Goal: Information Seeking & Learning: Learn about a topic

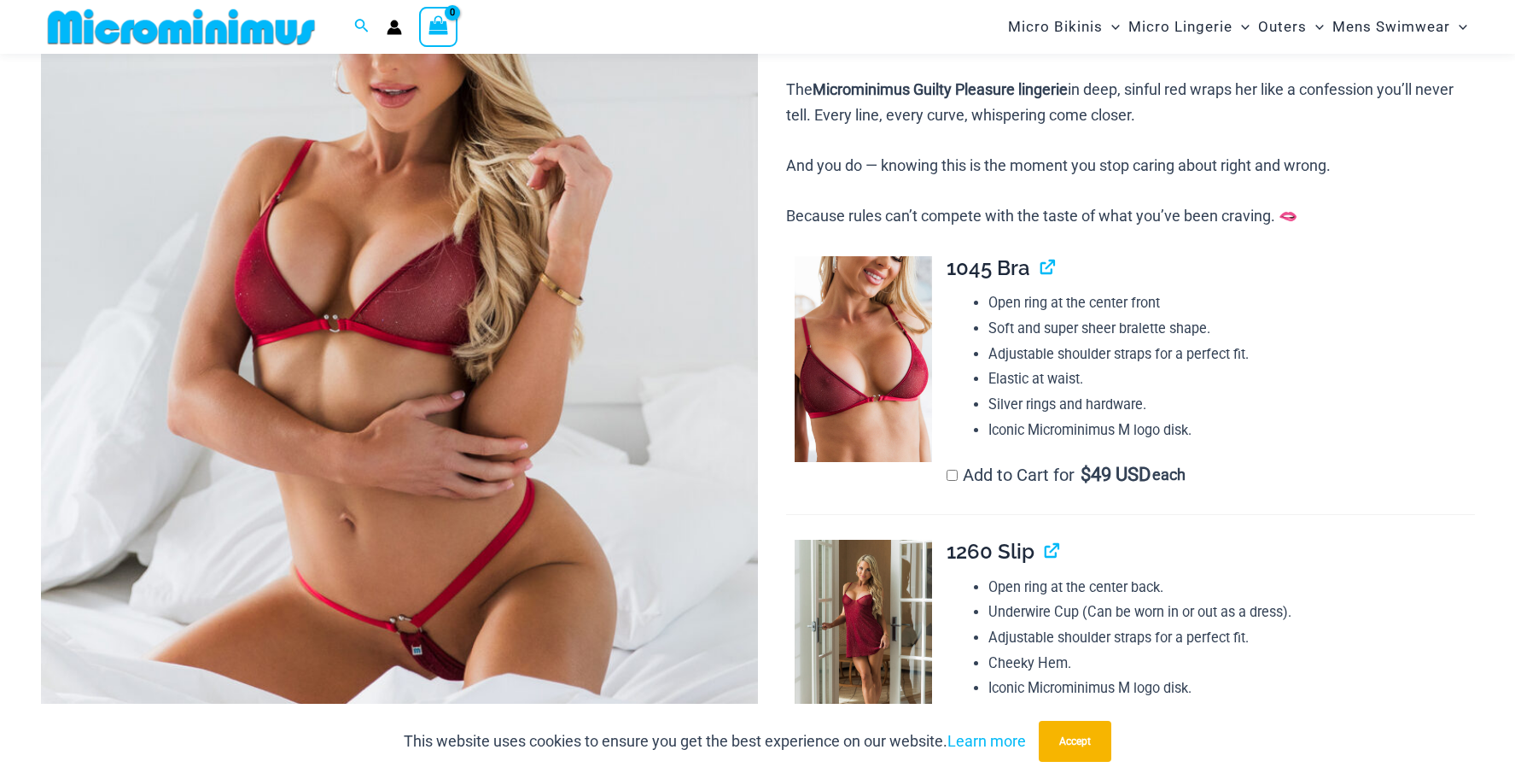
scroll to position [368, 0]
click at [1096, 739] on button "Accept" at bounding box center [1075, 741] width 73 height 41
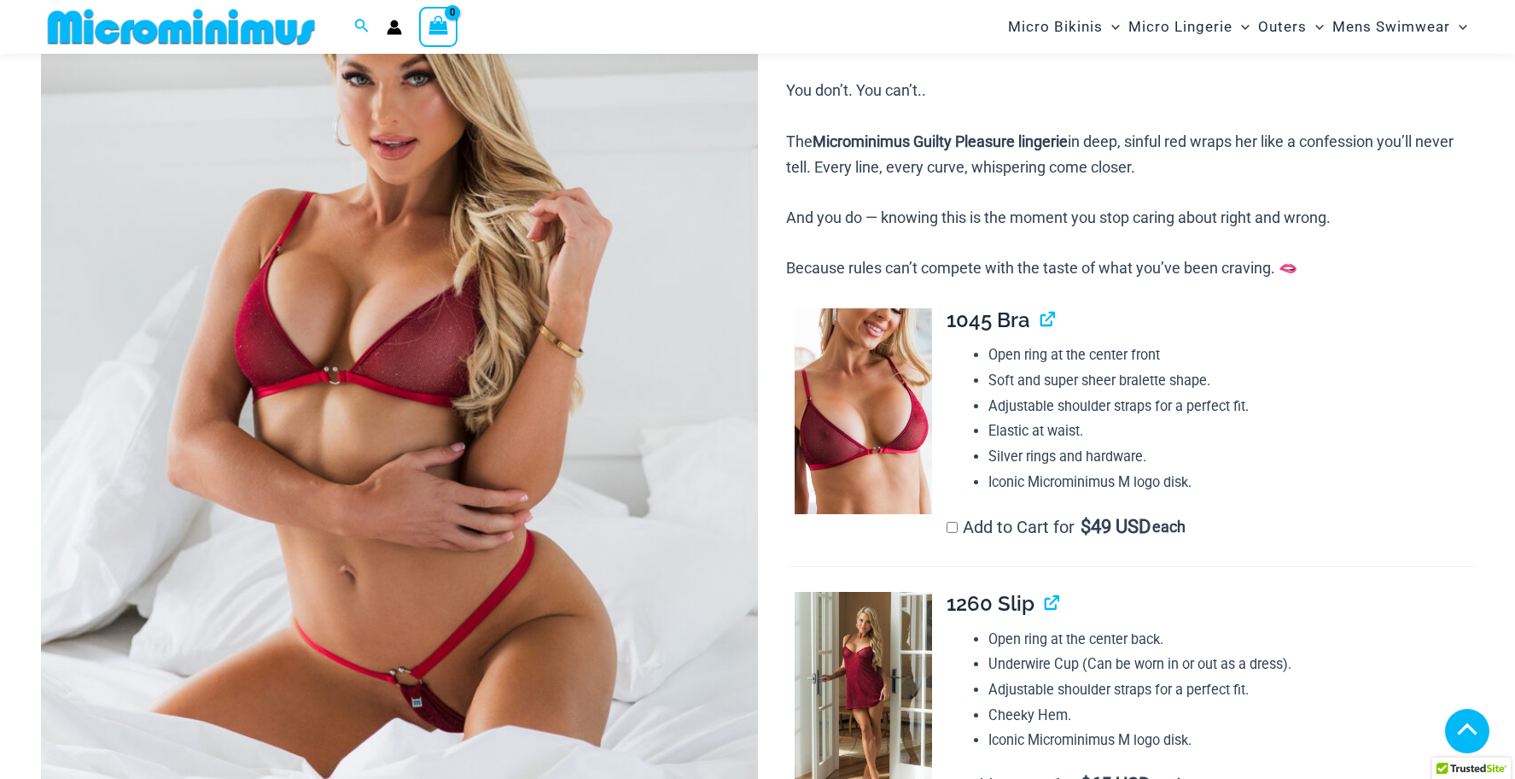
scroll to position [325, 0]
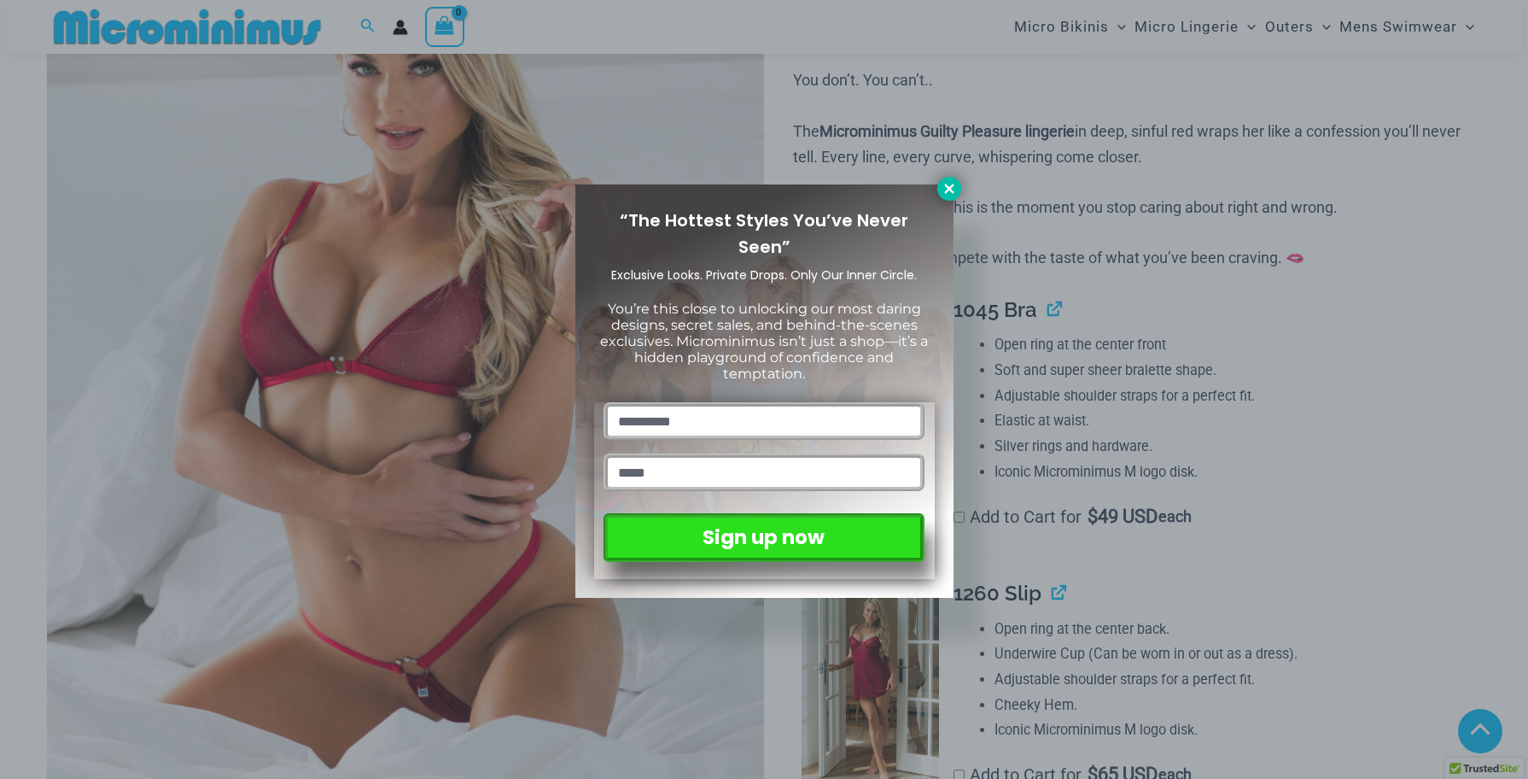
click at [946, 194] on icon at bounding box center [949, 188] width 15 height 15
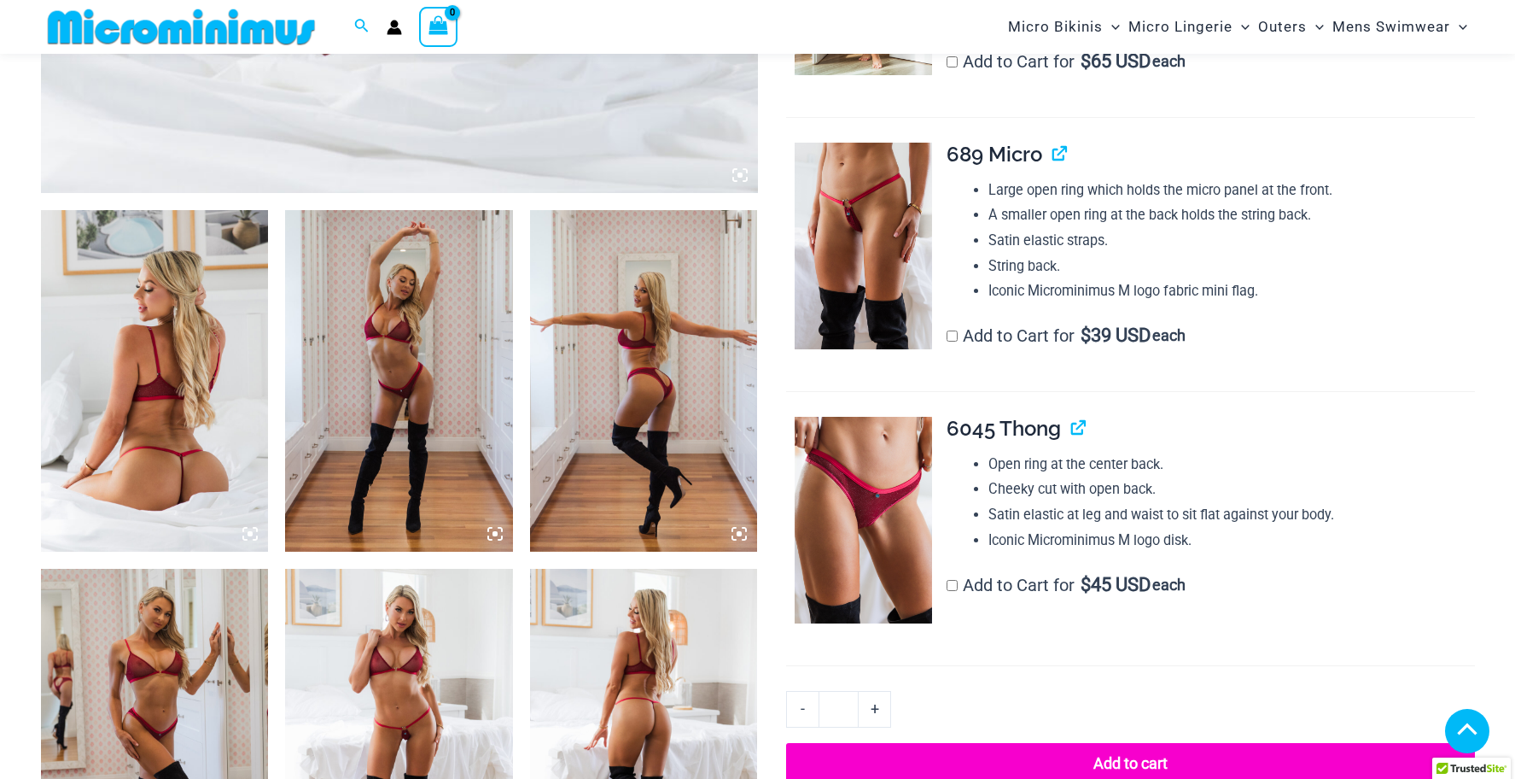
scroll to position [1051, 0]
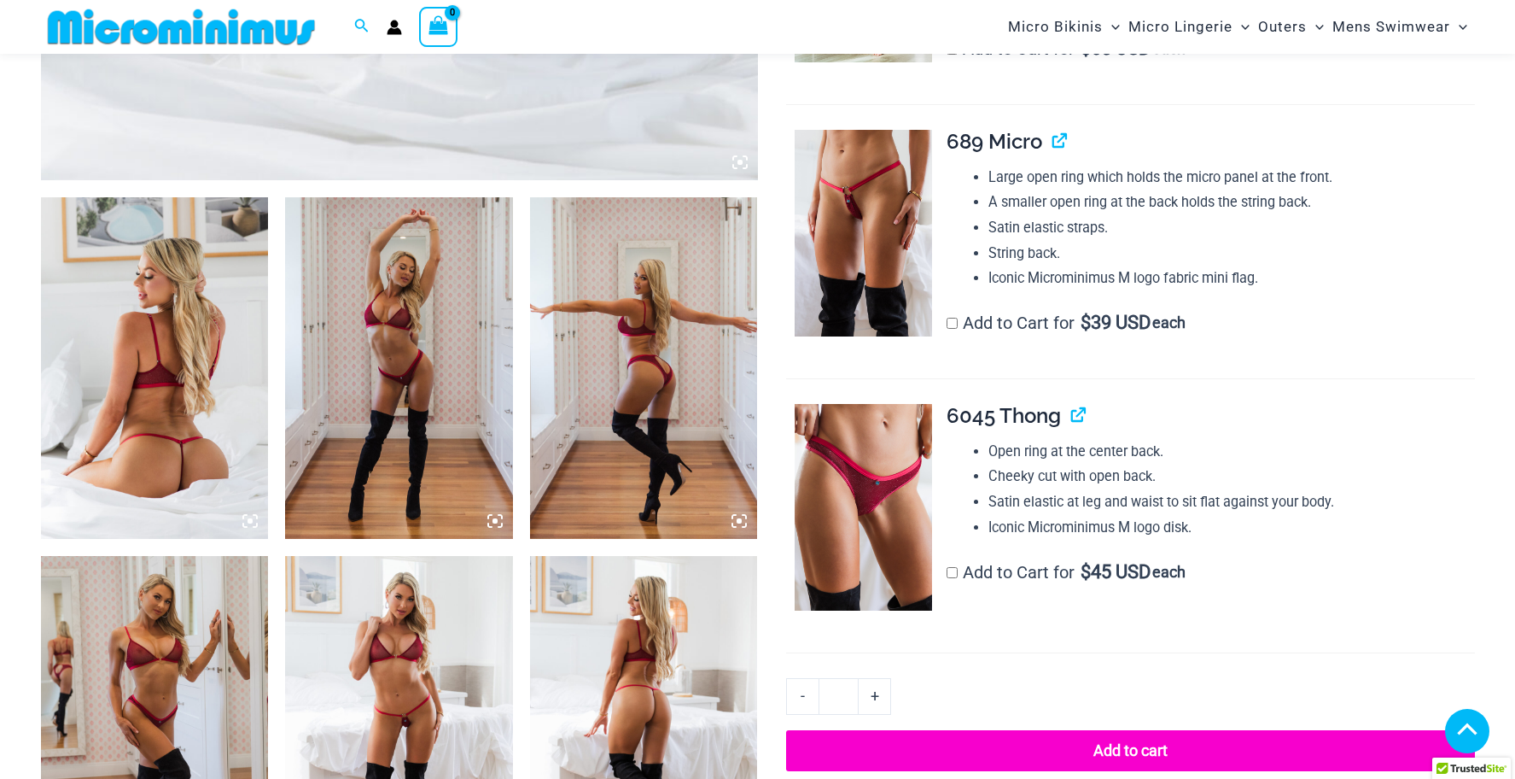
click at [400, 318] on img at bounding box center [399, 368] width 228 height 342
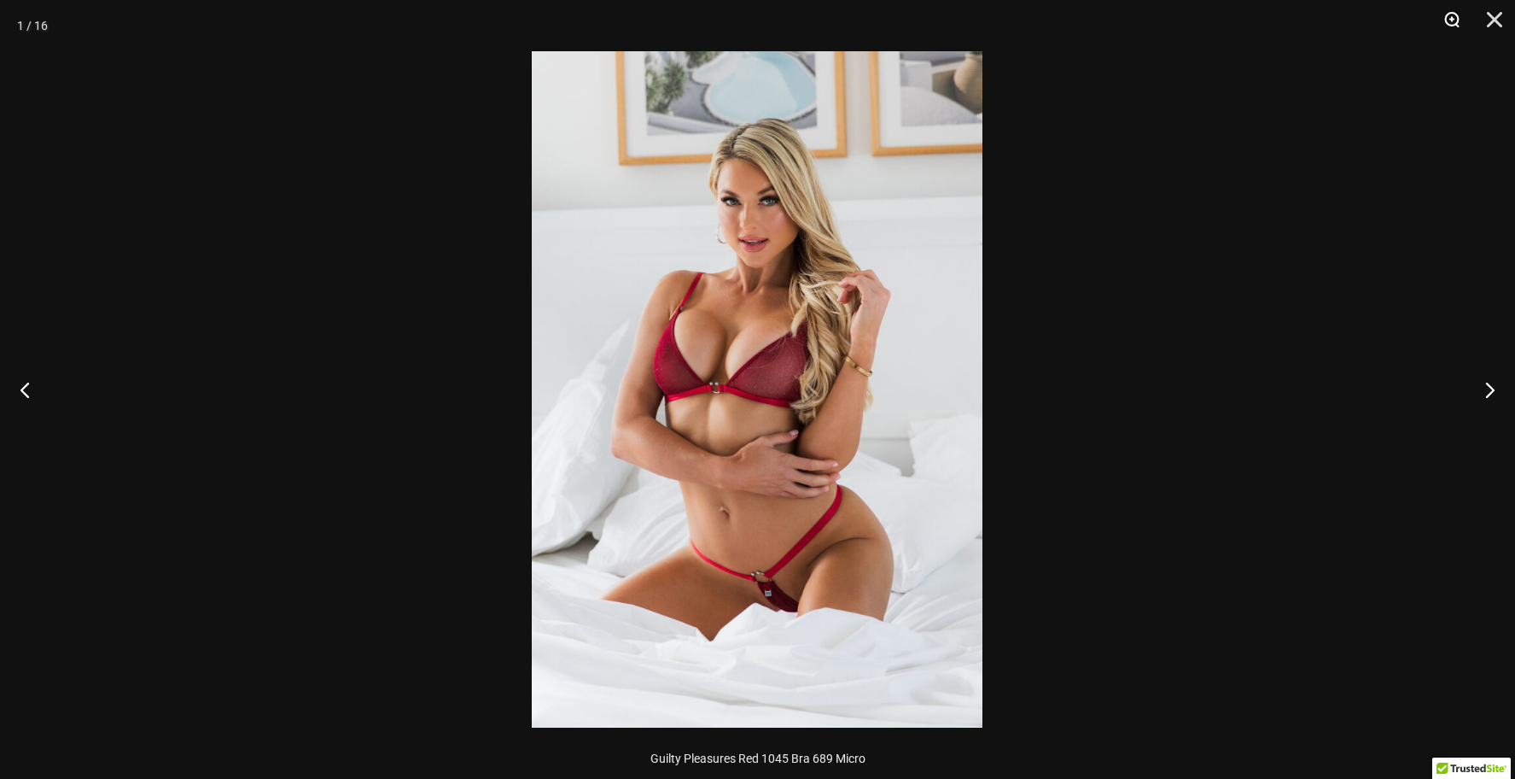
click at [1457, 15] on button "Zoom" at bounding box center [1446, 25] width 43 height 51
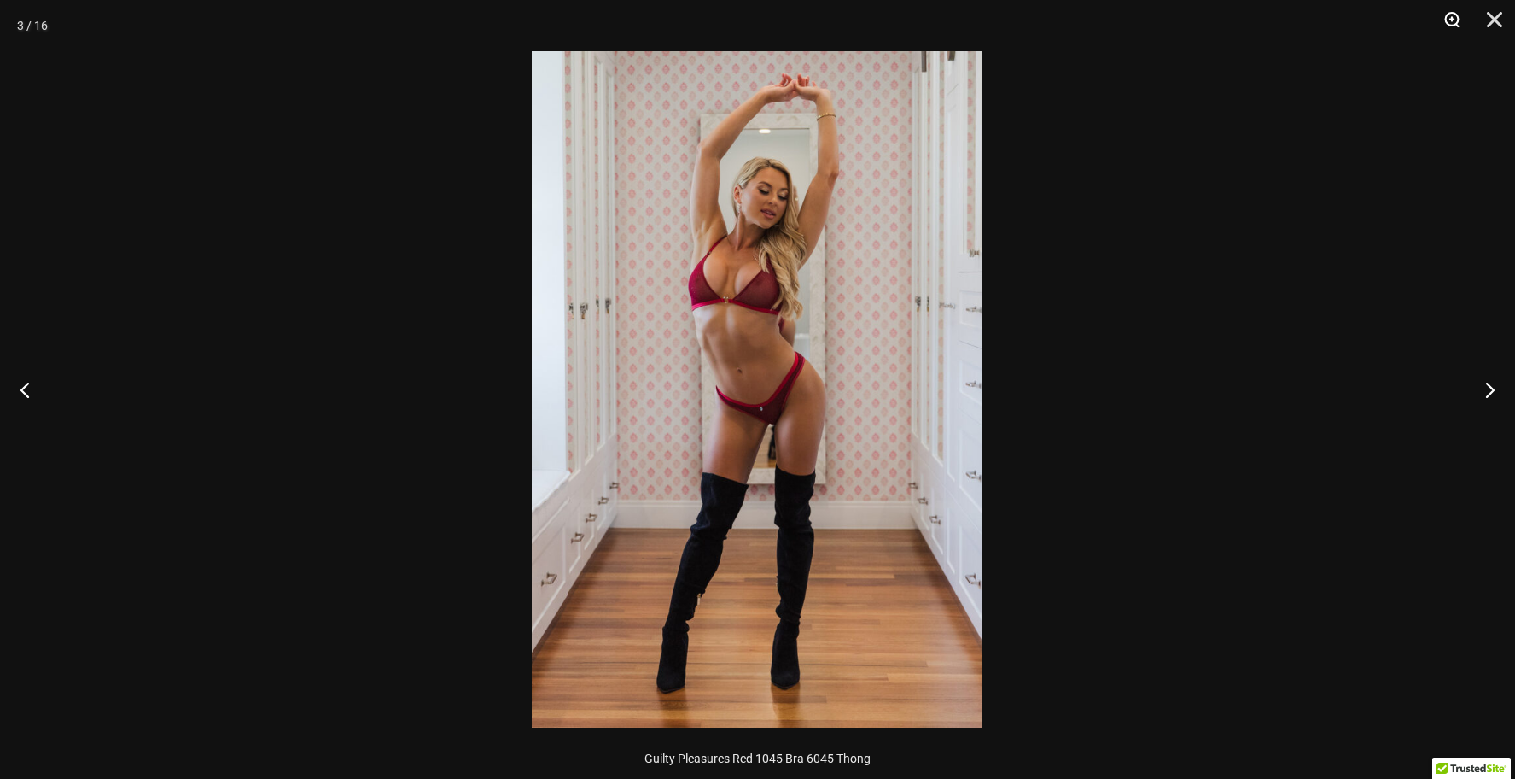
click at [1450, 14] on button "Zoom" at bounding box center [1446, 25] width 43 height 51
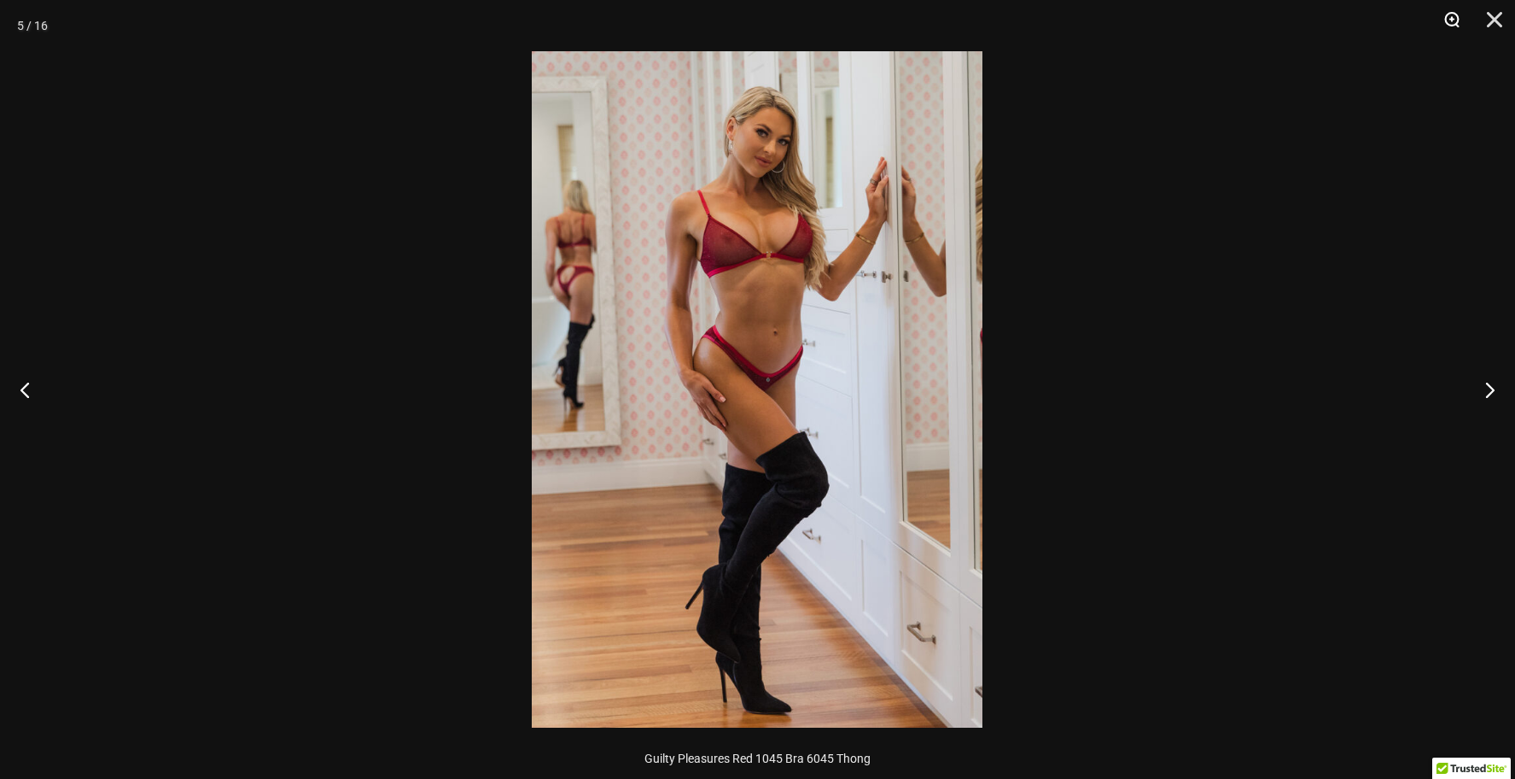
click at [1449, 19] on button "Zoom" at bounding box center [1446, 25] width 43 height 51
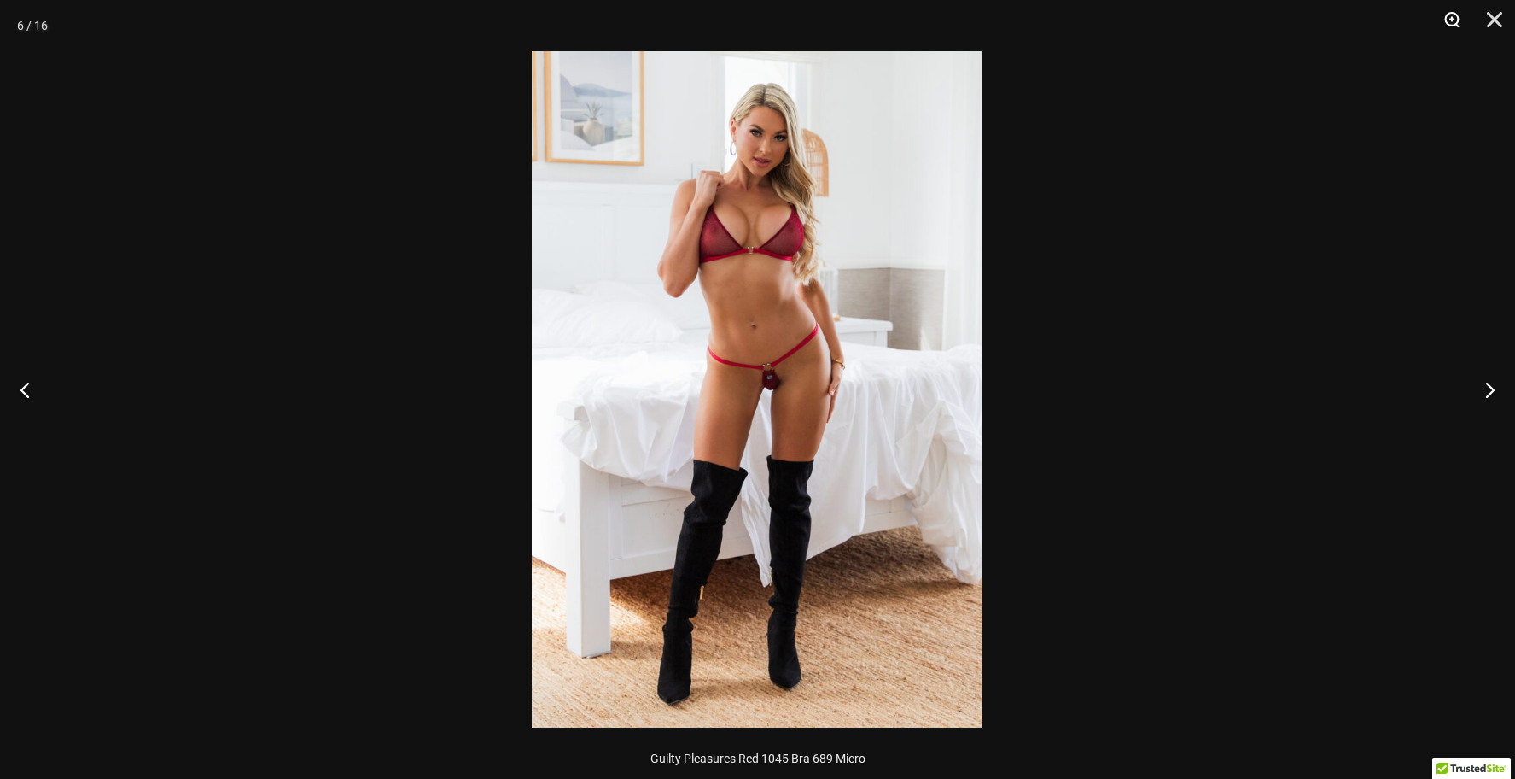
click at [1452, 19] on button "Zoom" at bounding box center [1446, 25] width 43 height 51
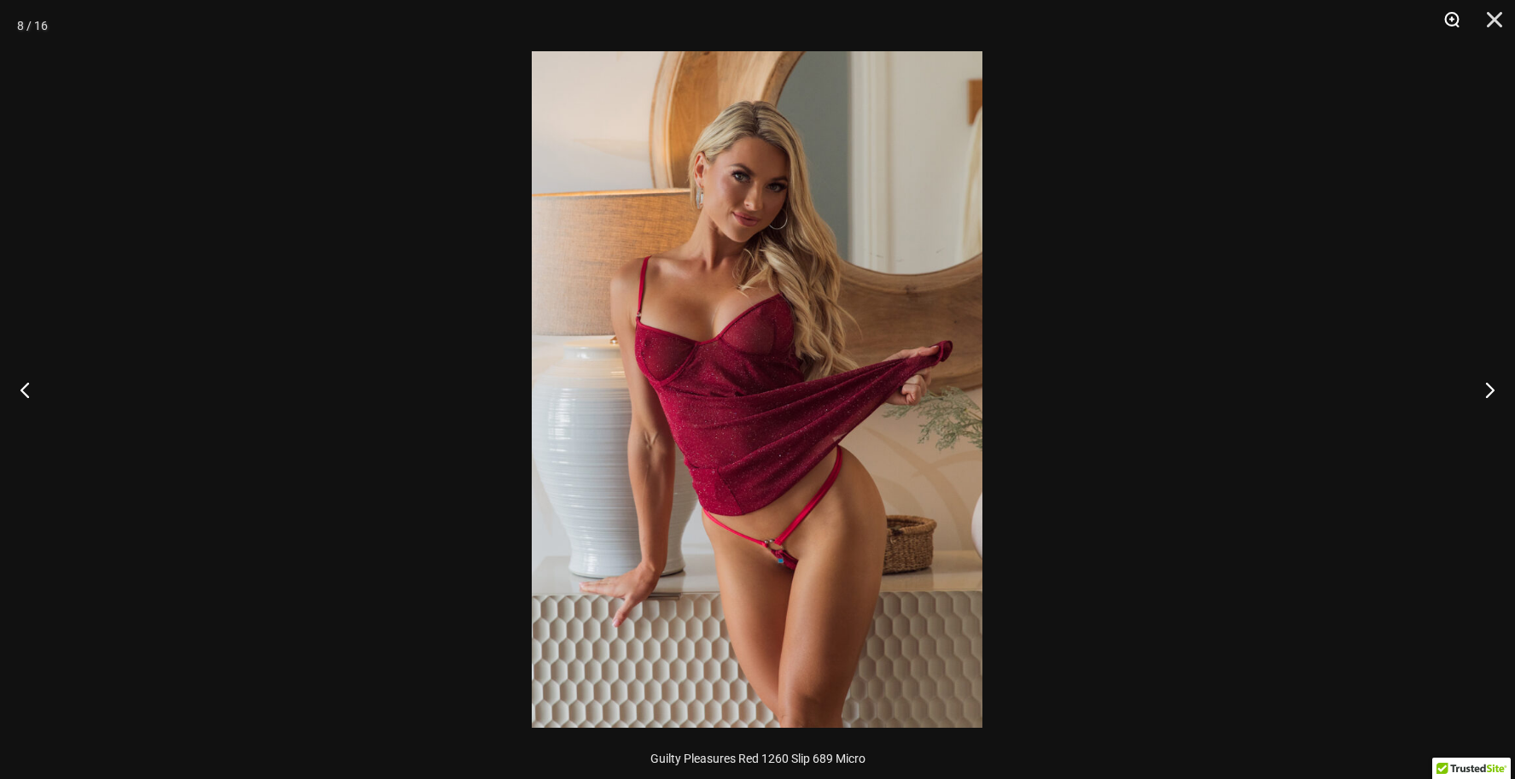
click at [1456, 22] on button "Zoom" at bounding box center [1446, 25] width 43 height 51
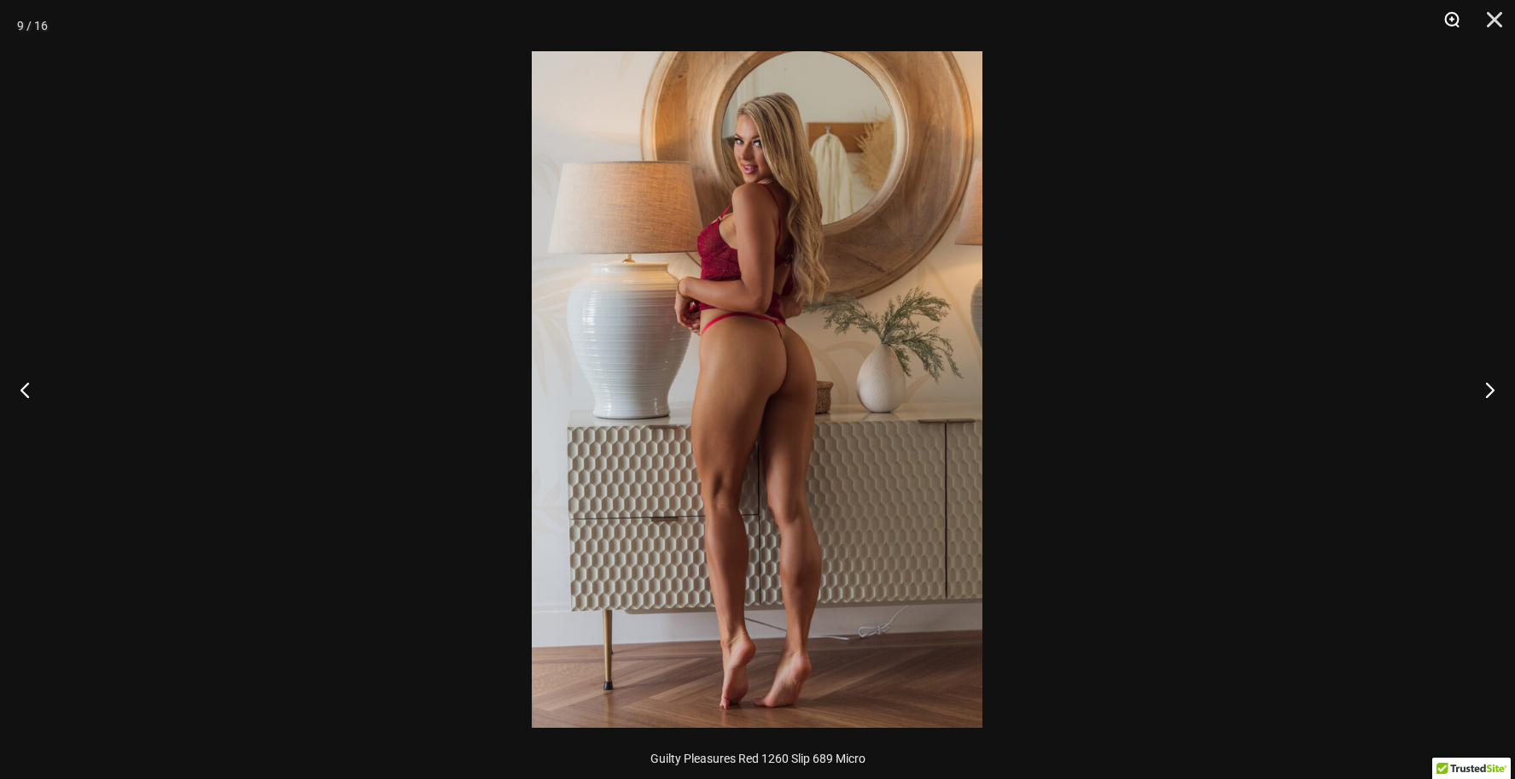
click at [1443, 15] on button "Zoom" at bounding box center [1446, 25] width 43 height 51
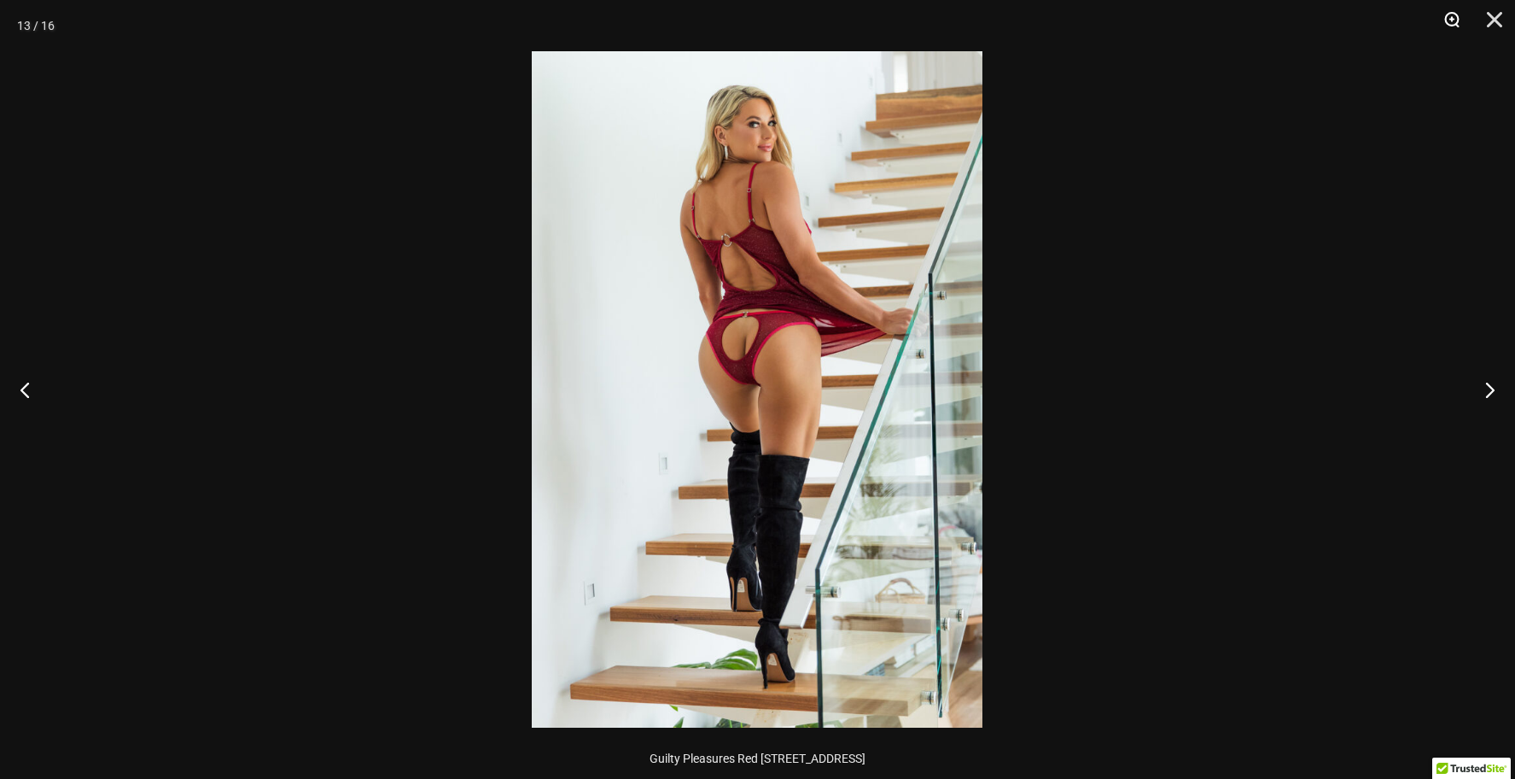
click at [1445, 15] on button "Zoom" at bounding box center [1446, 25] width 43 height 51
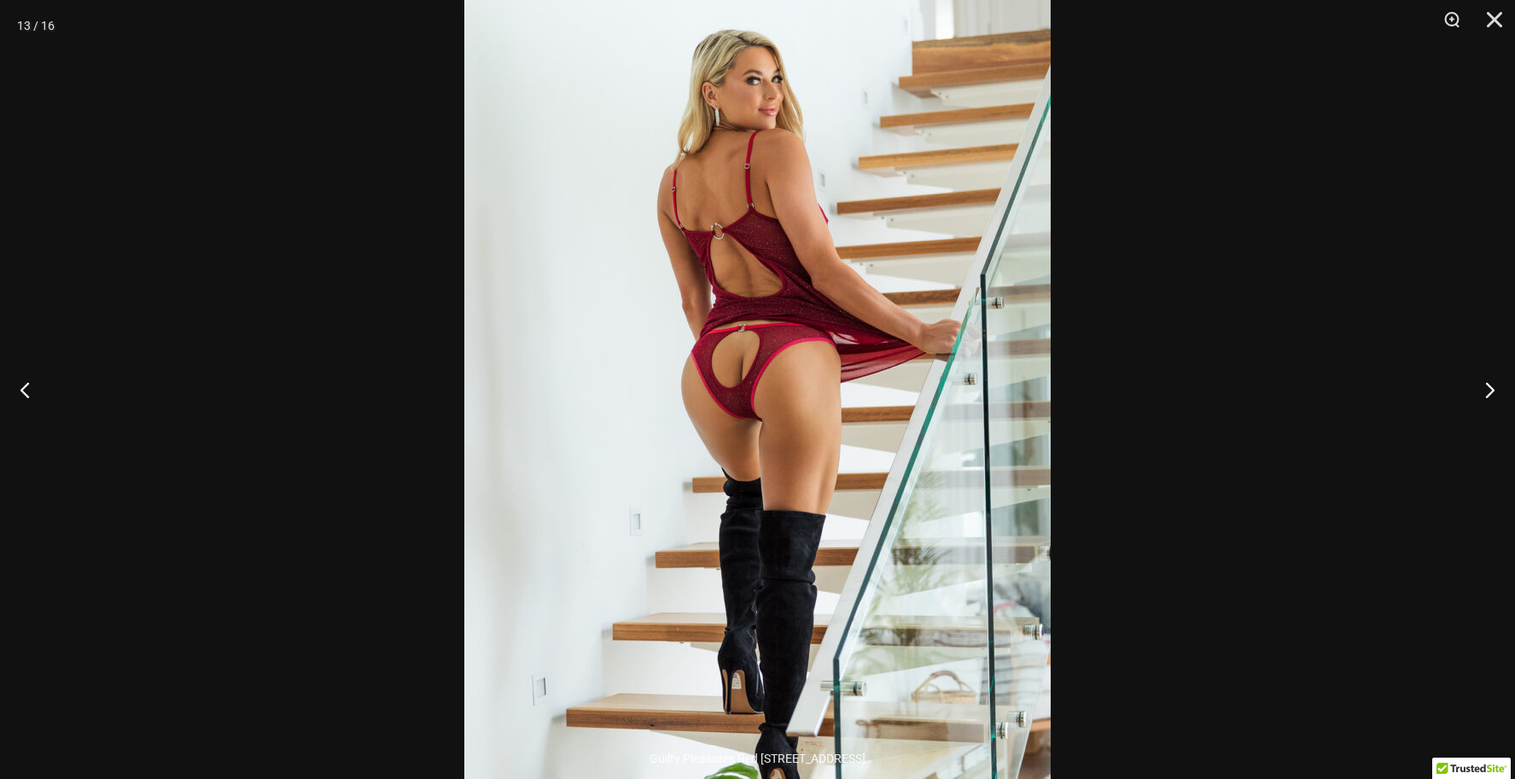
click at [881, 345] on img at bounding box center [757, 424] width 587 height 879
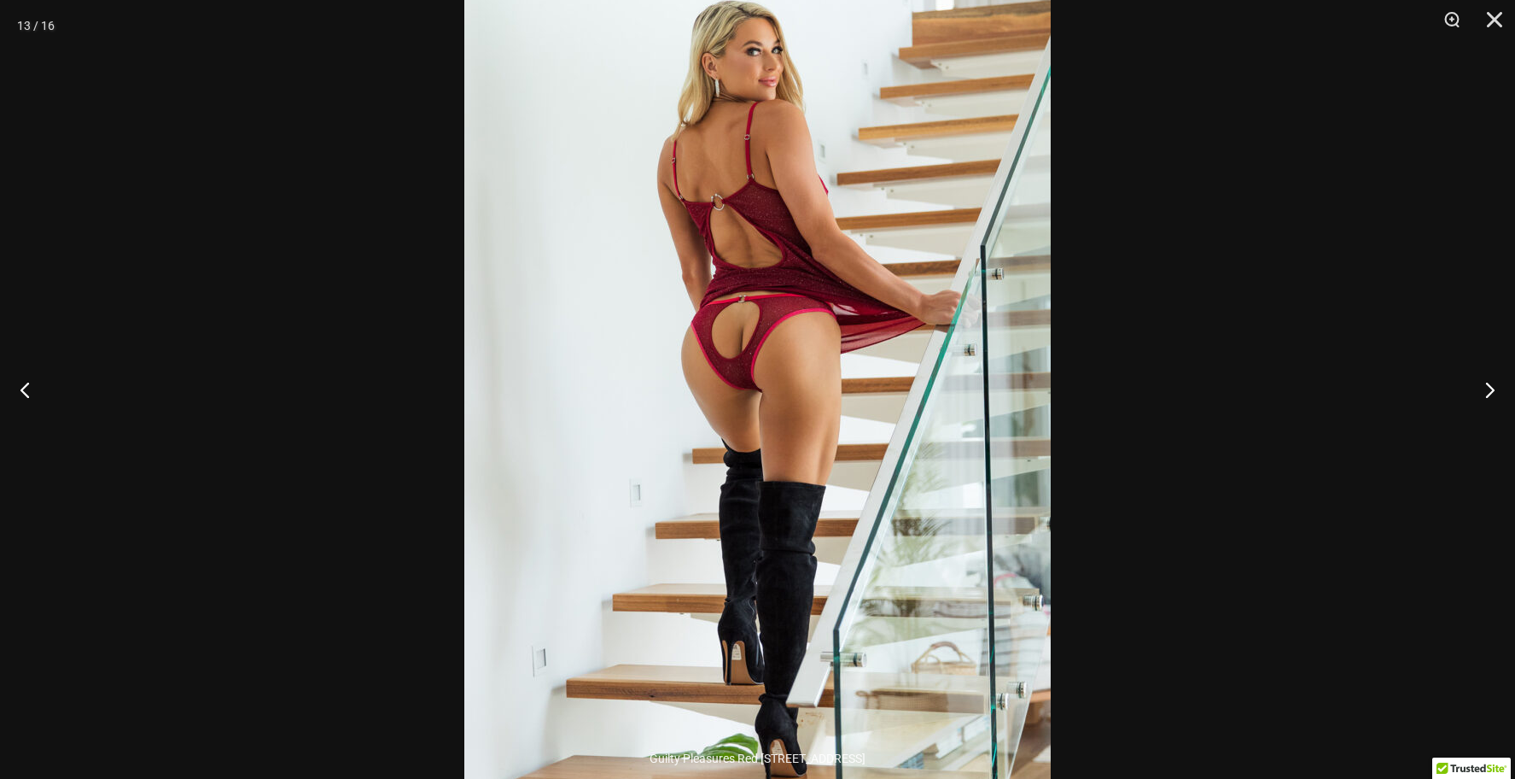
click at [879, 305] on img at bounding box center [757, 395] width 587 height 879
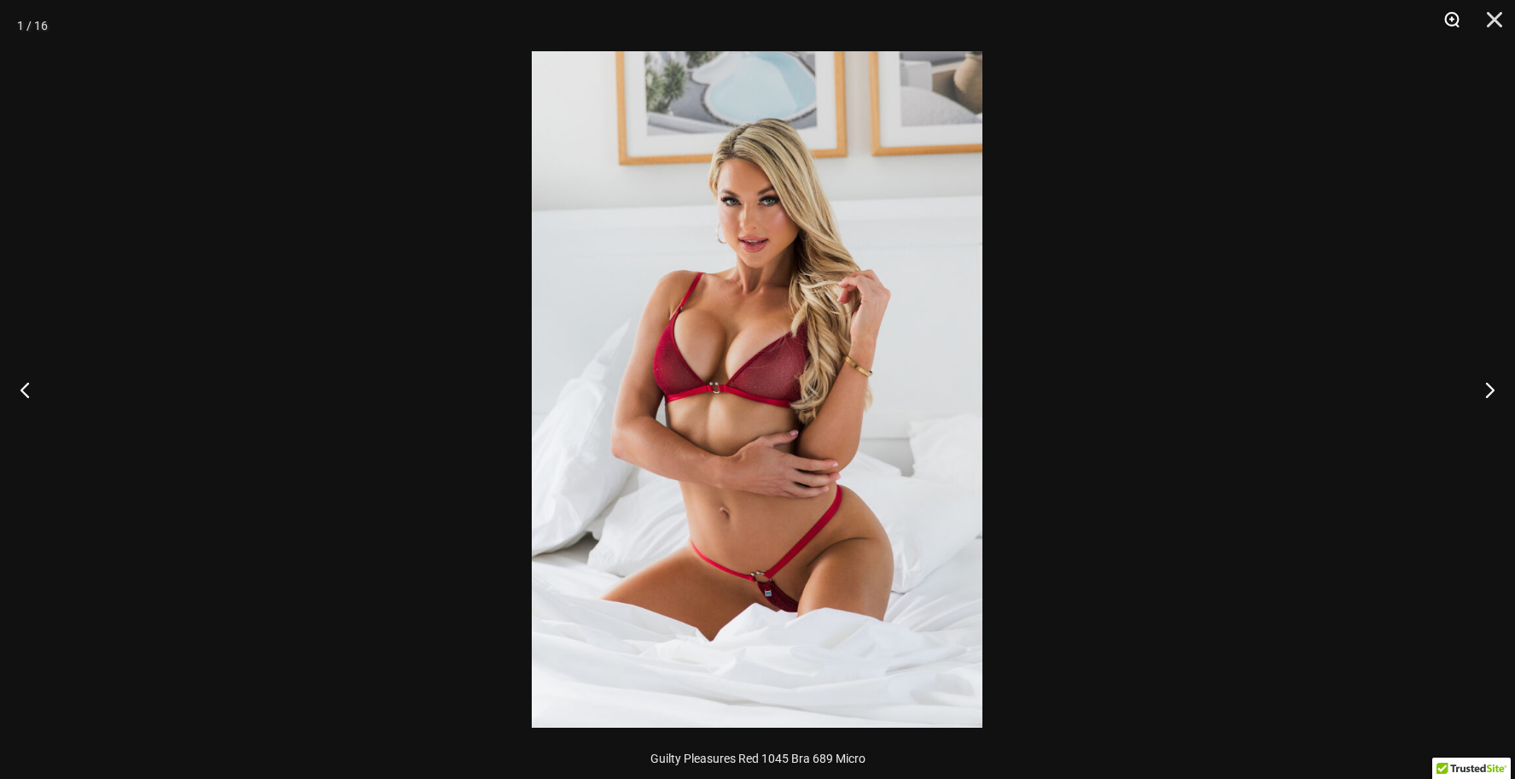
click at [1445, 15] on button "Zoom" at bounding box center [1446, 25] width 43 height 51
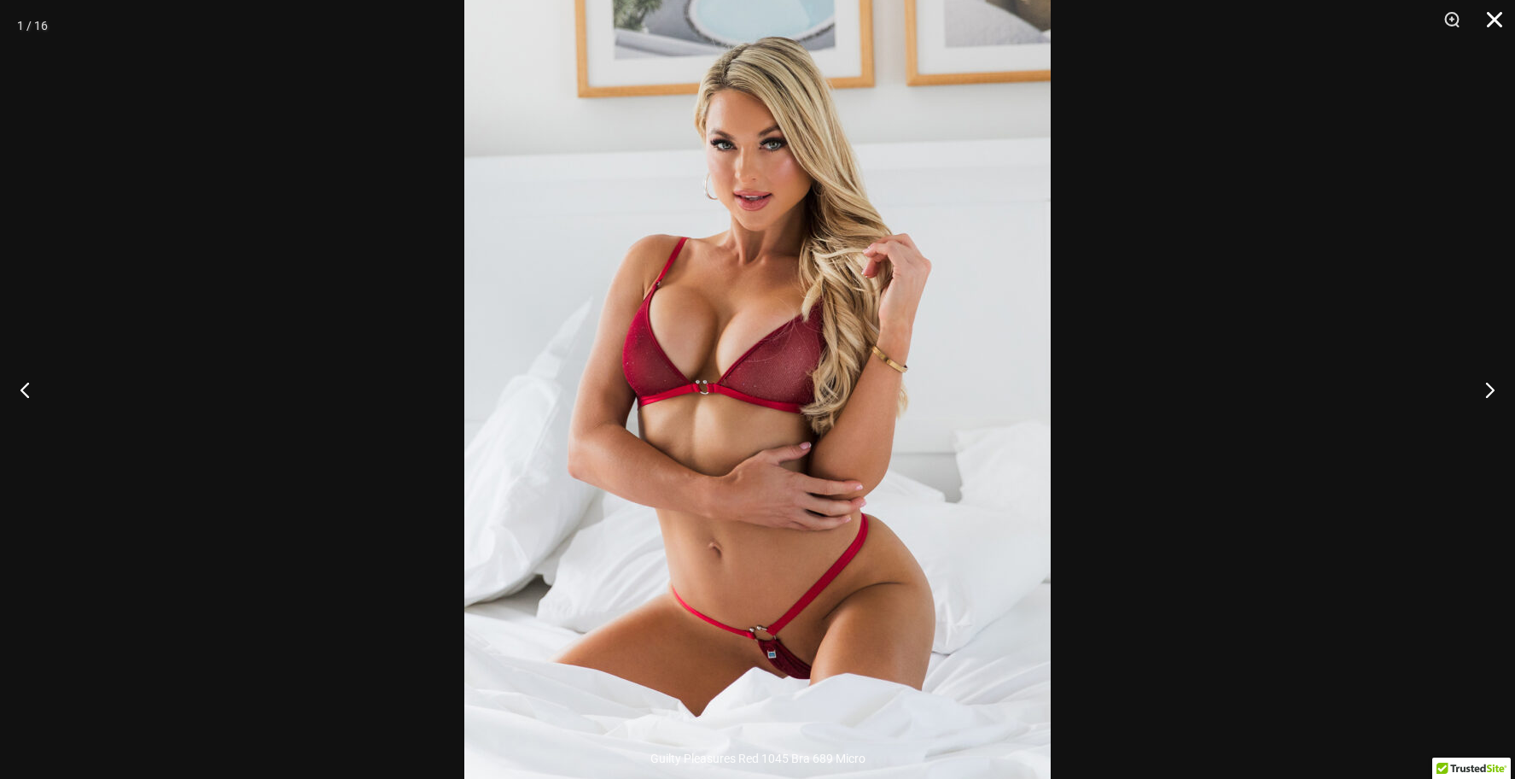
click at [1492, 21] on button "Close" at bounding box center [1489, 25] width 43 height 51
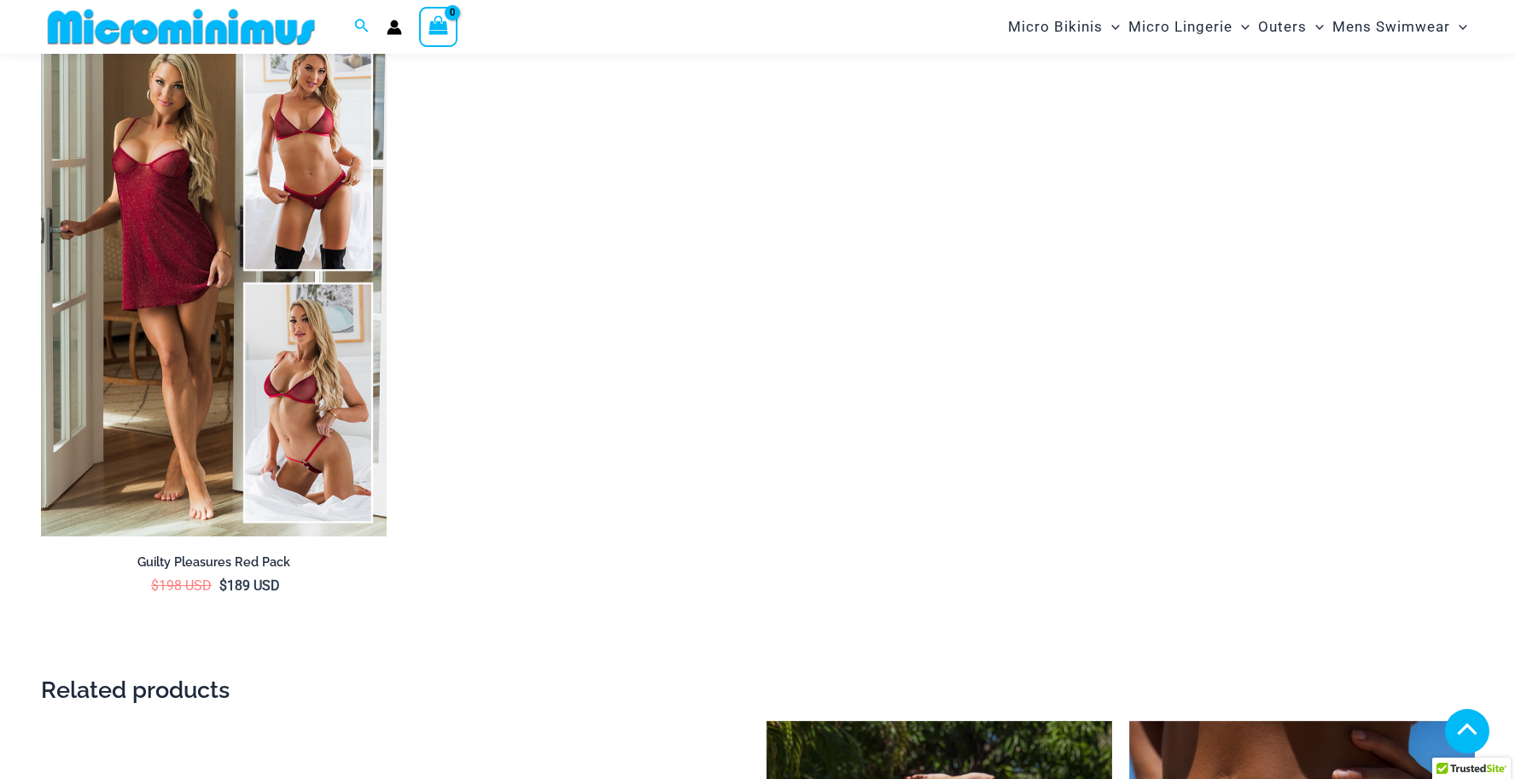
scroll to position [2929, 0]
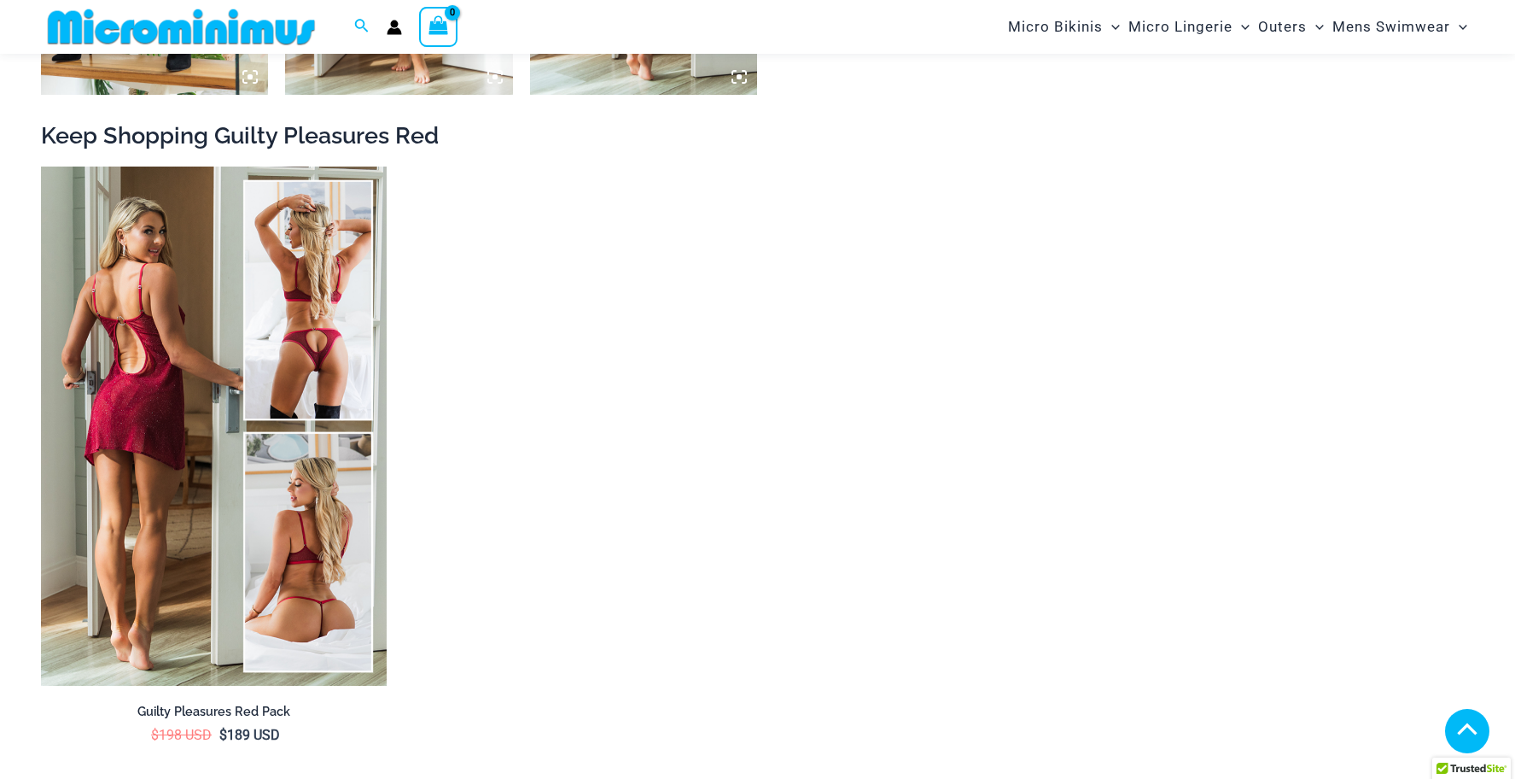
click at [155, 325] on img at bounding box center [214, 425] width 346 height 519
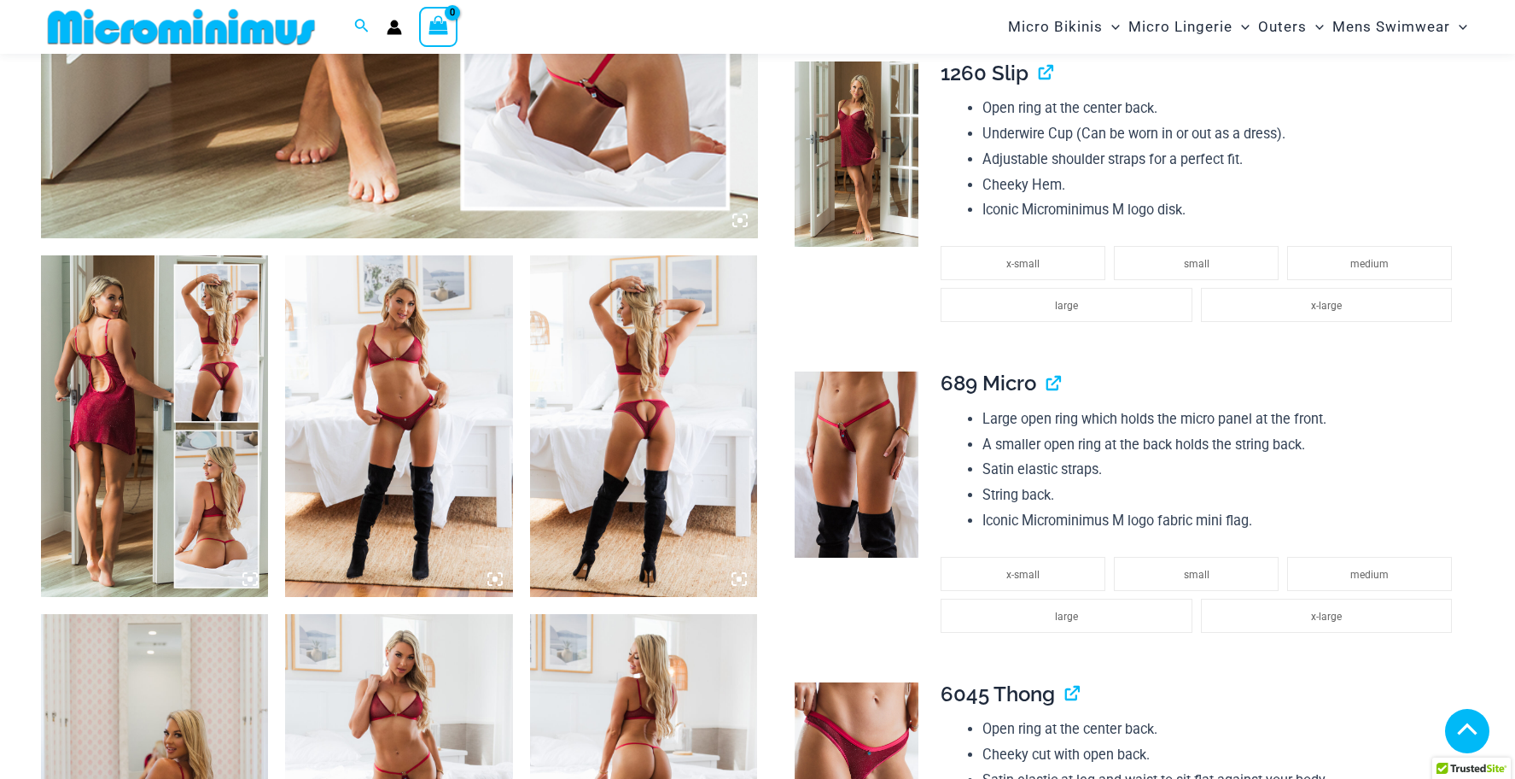
scroll to position [980, 0]
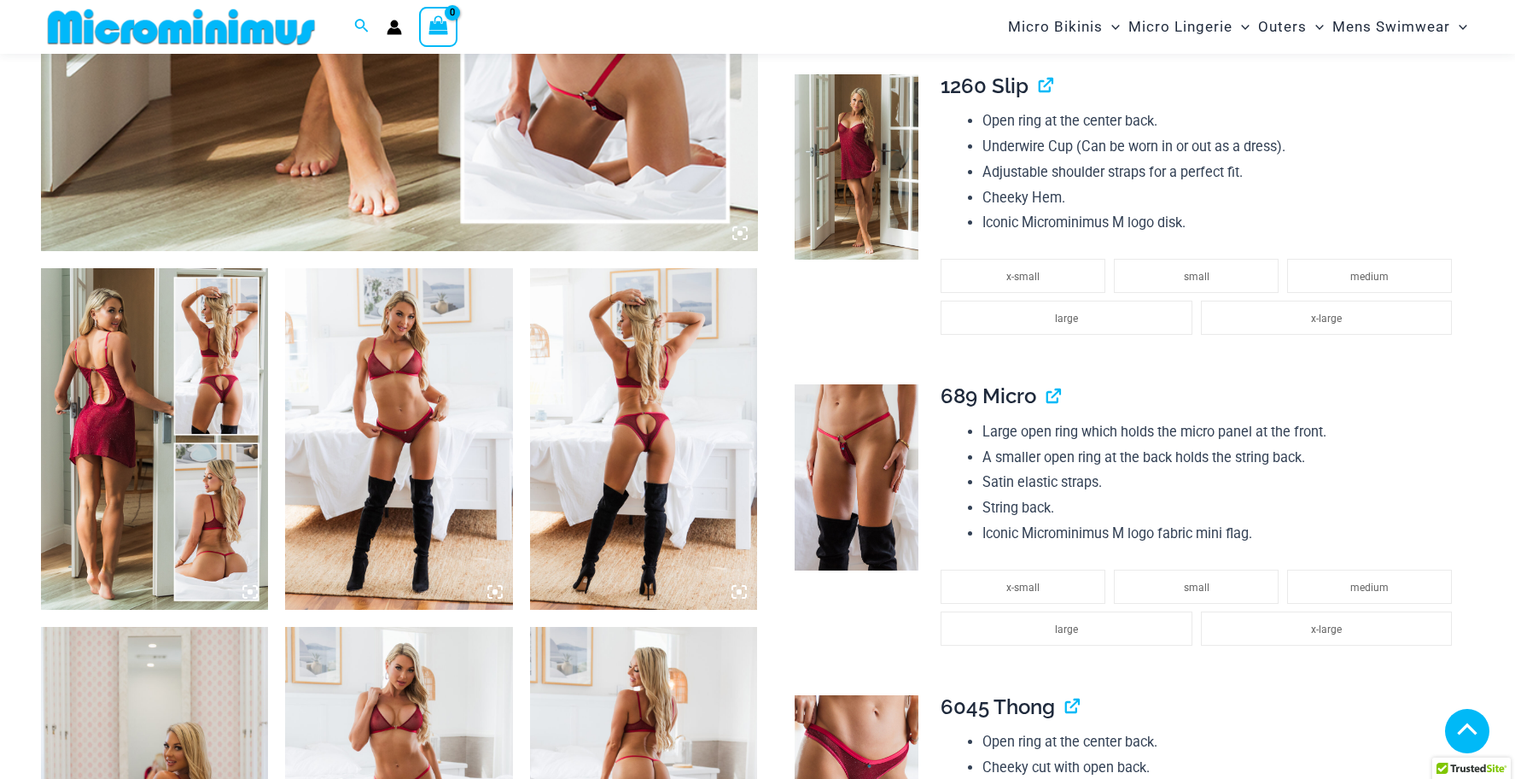
click at [381, 412] on img at bounding box center [399, 439] width 228 height 342
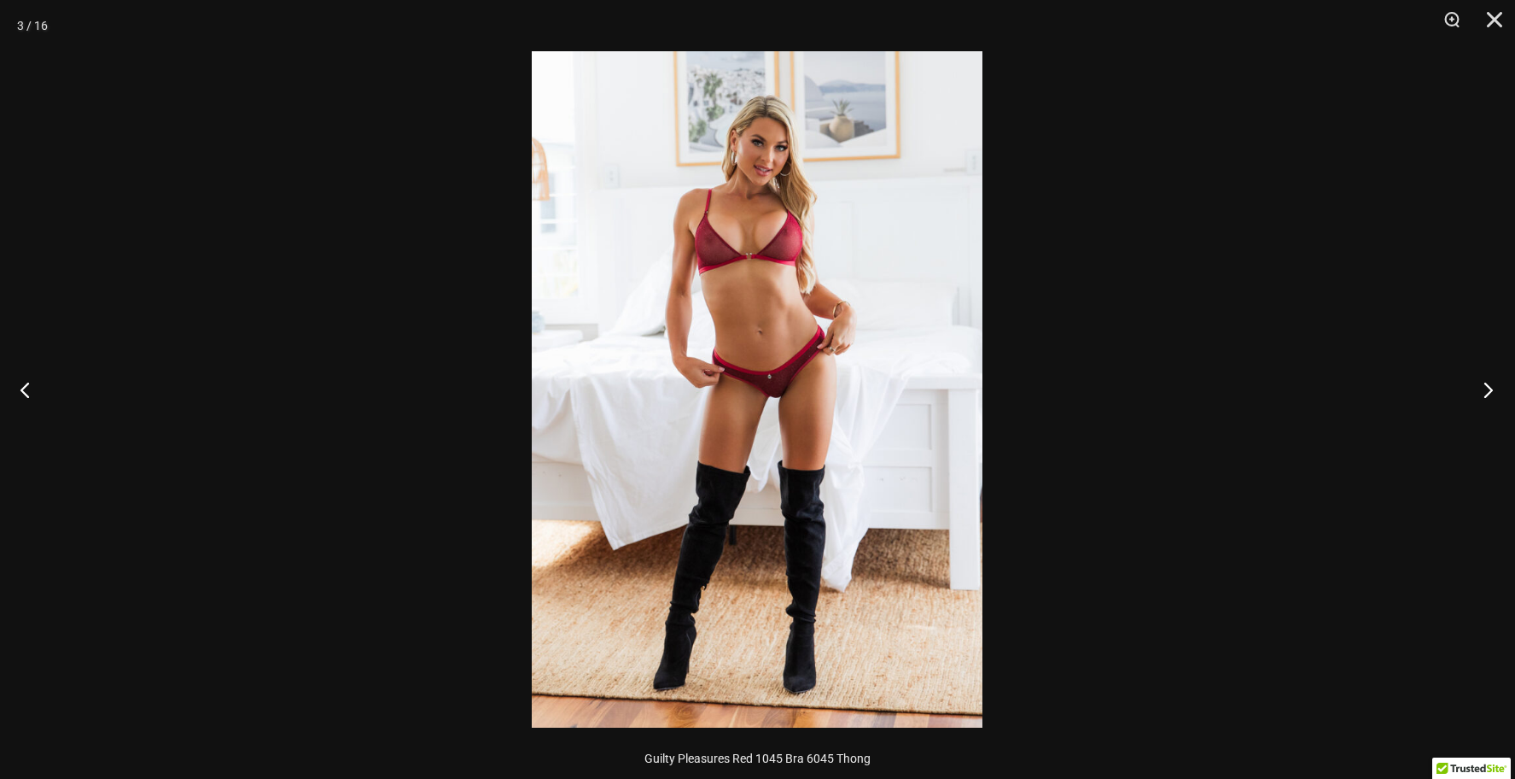
click at [1486, 390] on button "Next" at bounding box center [1483, 389] width 64 height 85
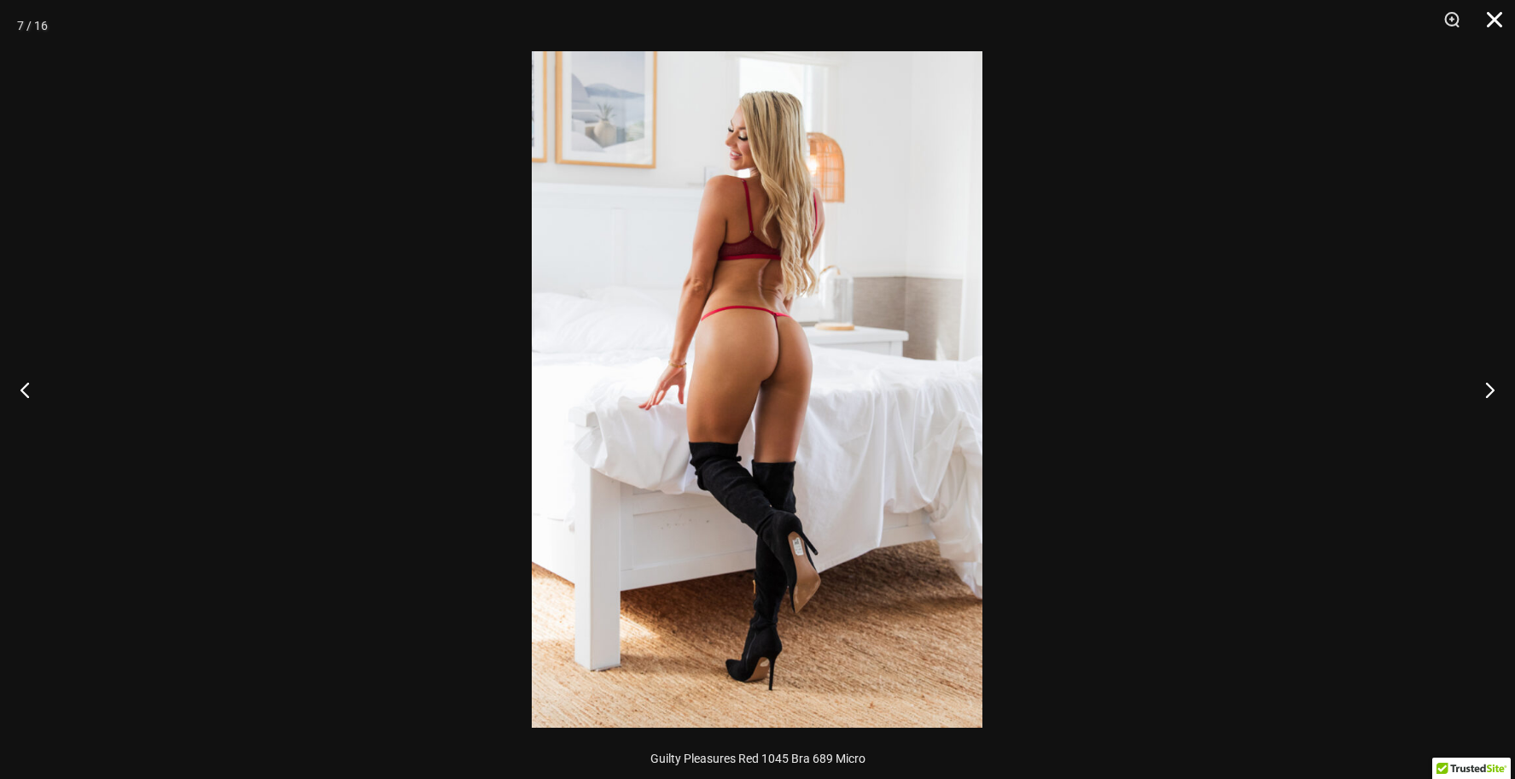
click at [1487, 10] on button "Close" at bounding box center [1489, 25] width 43 height 51
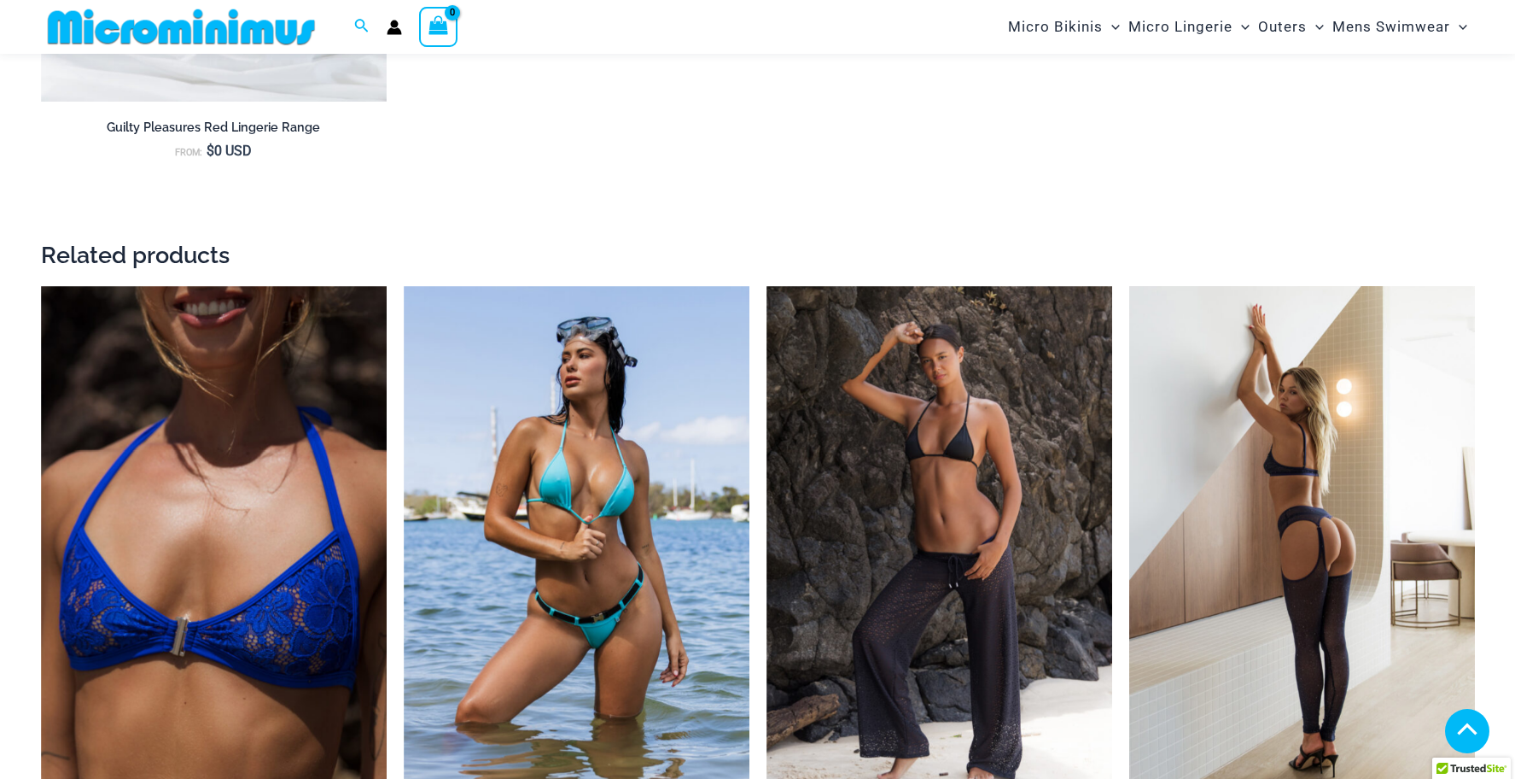
scroll to position [3499, 0]
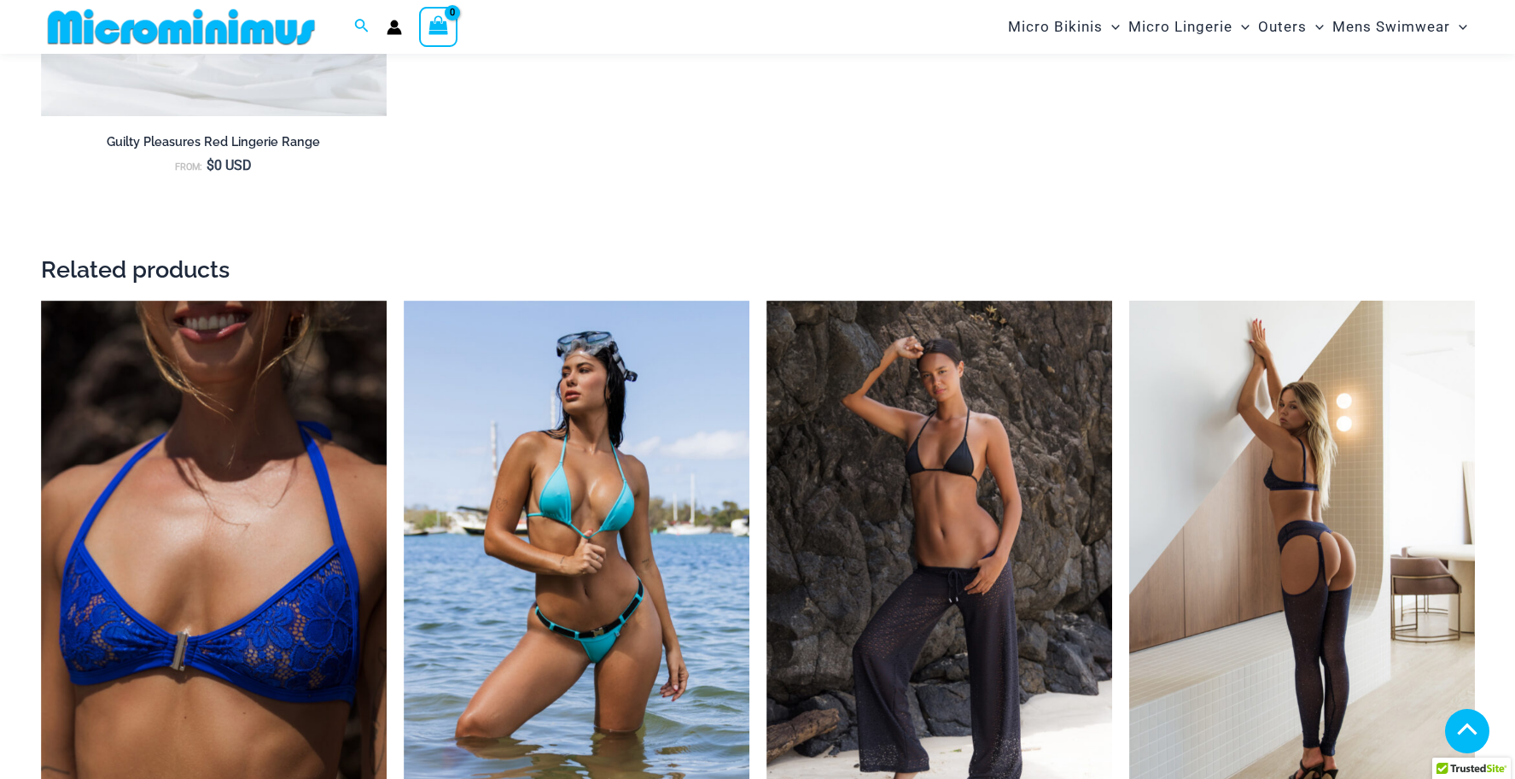
click at [1253, 441] on img at bounding box center [1303, 560] width 346 height 519
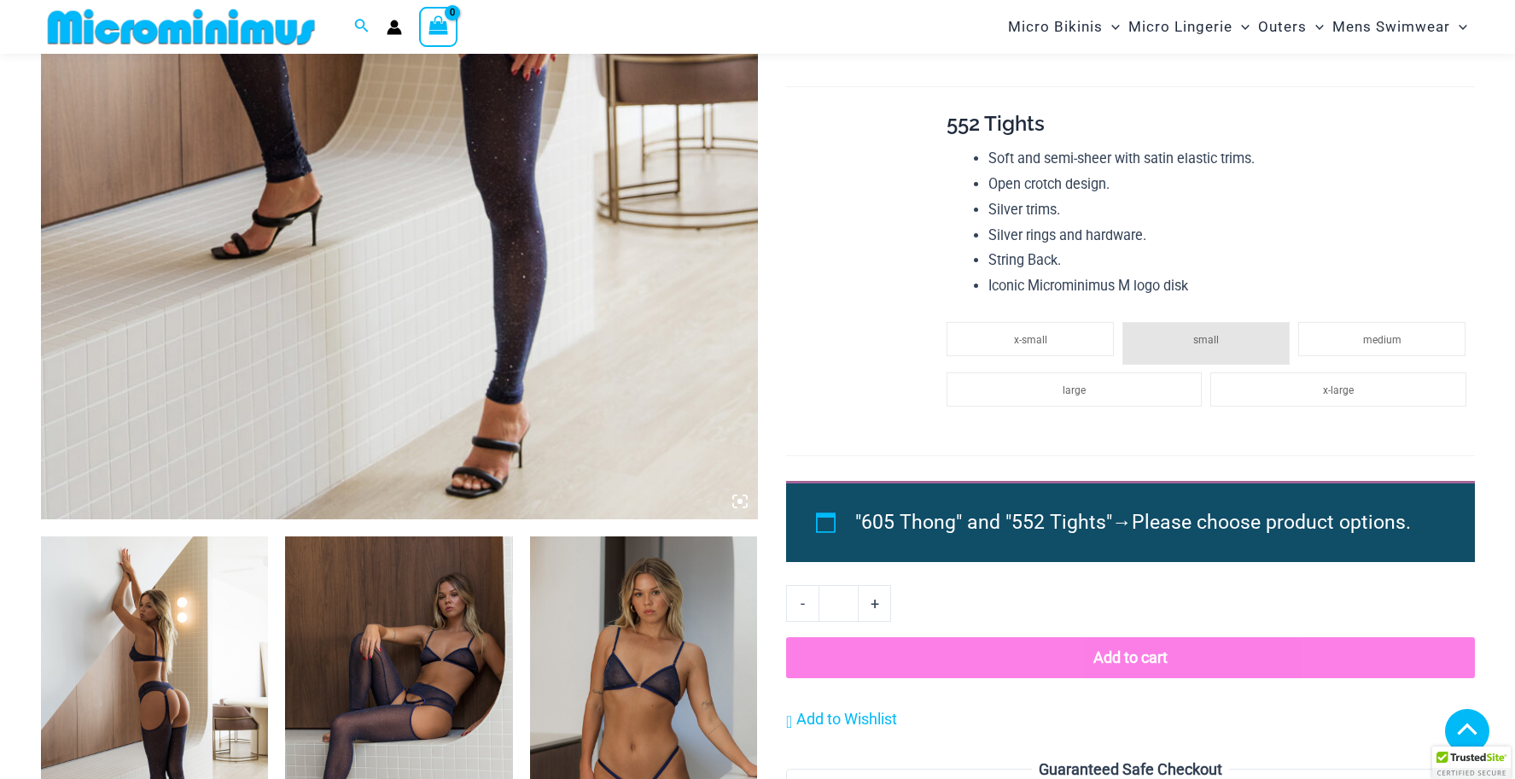
scroll to position [654, 0]
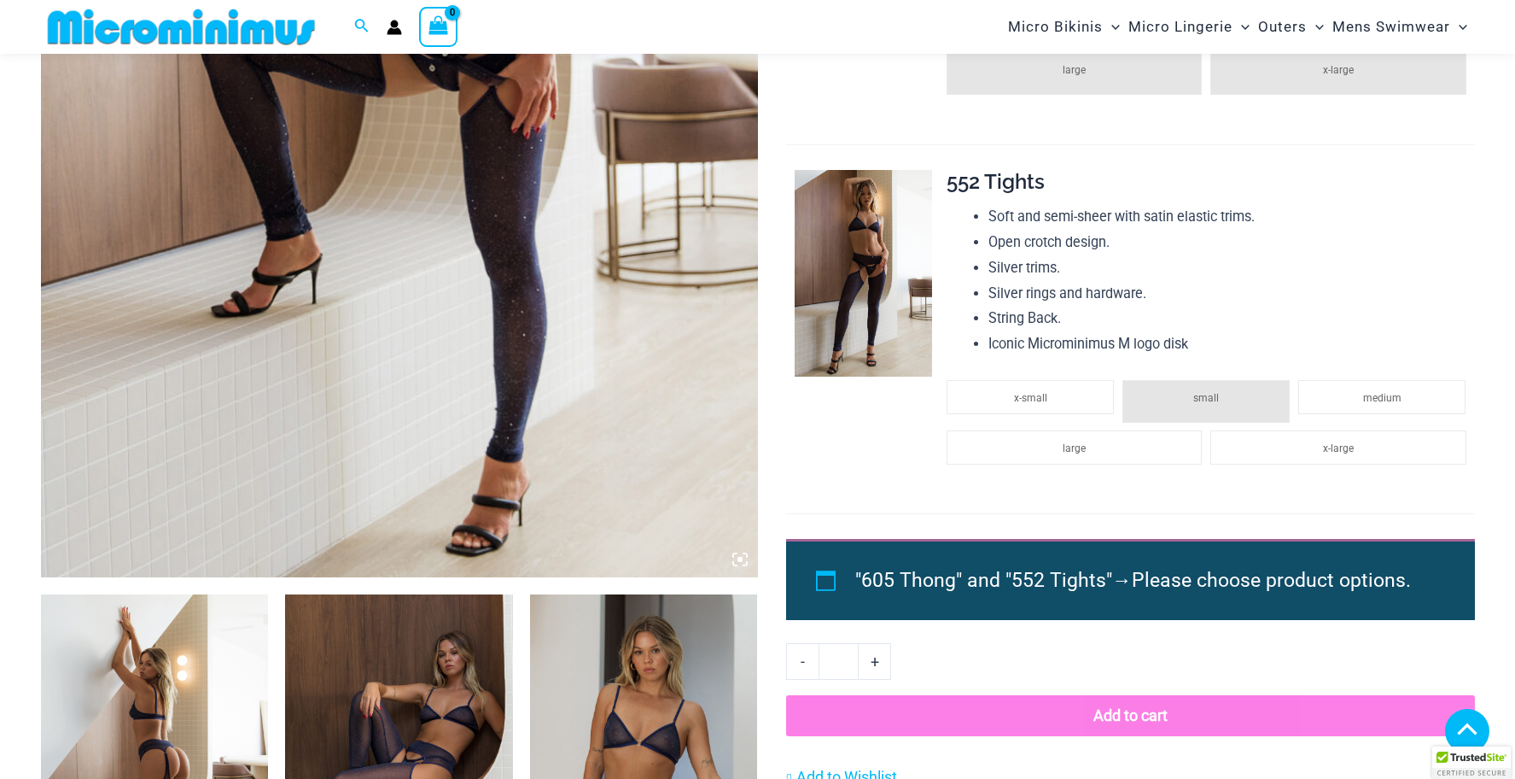
click at [296, 266] on img at bounding box center [399, 39] width 717 height 1076
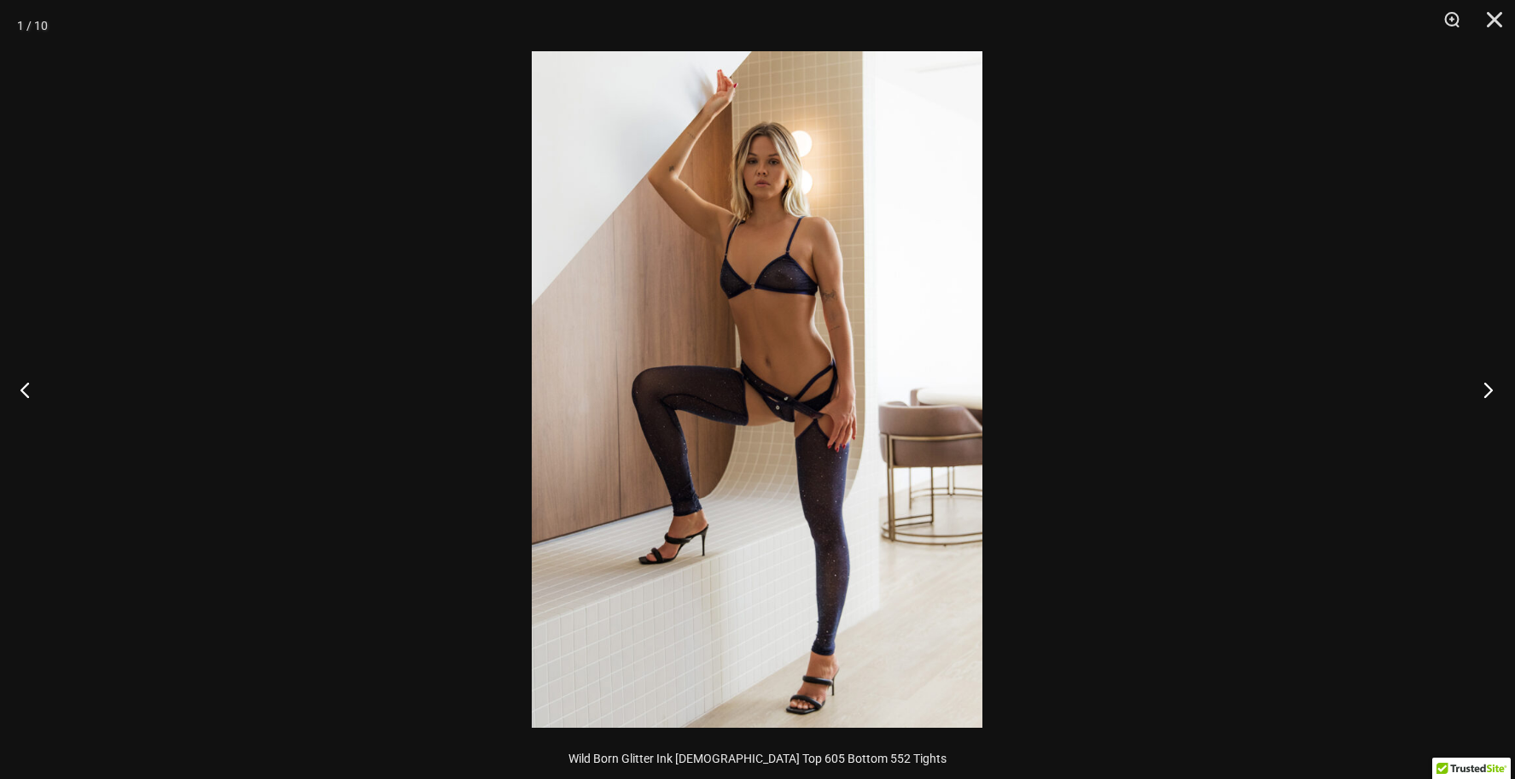
click at [1489, 384] on button "Next" at bounding box center [1483, 389] width 64 height 85
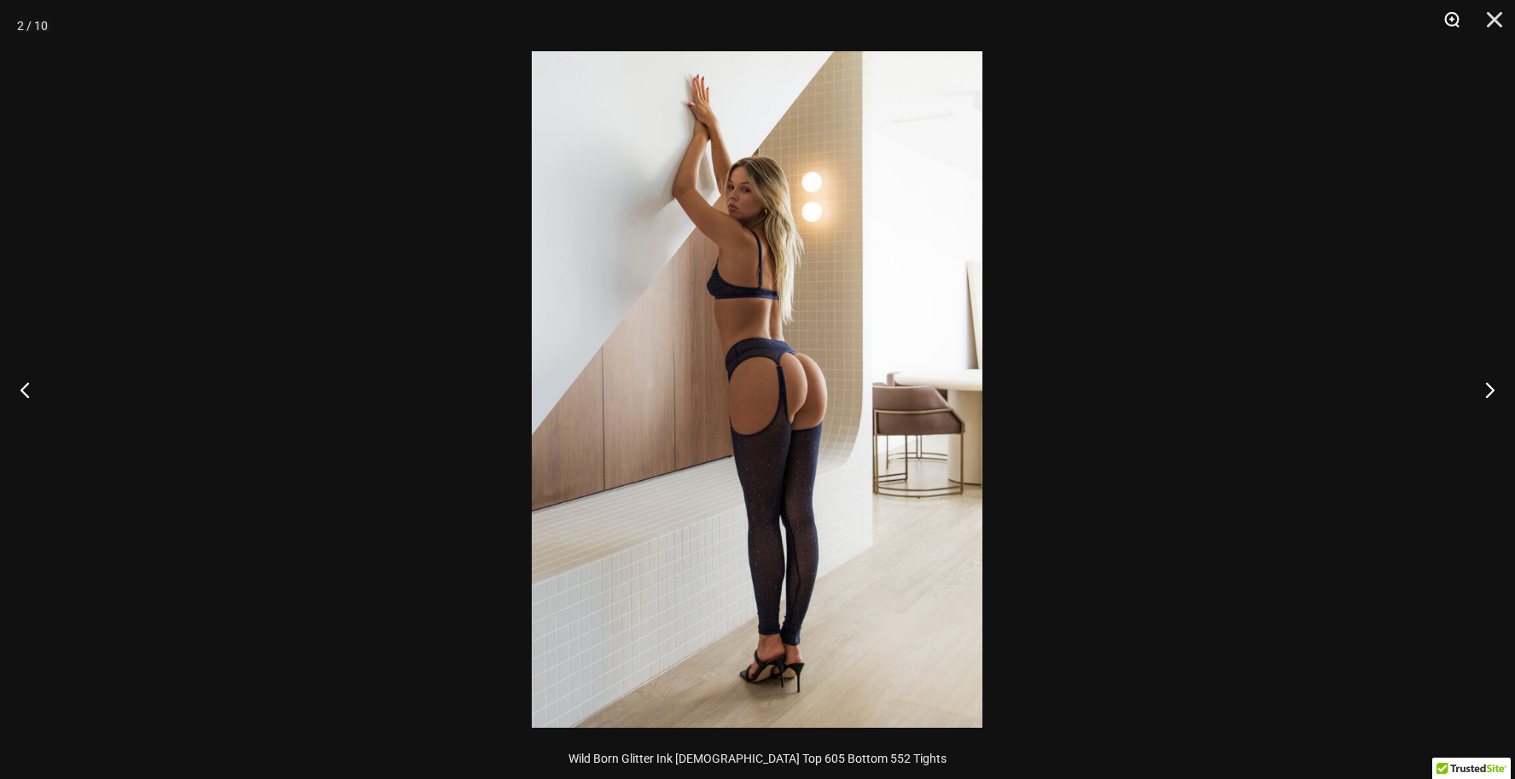
click at [1451, 16] on button "Zoom" at bounding box center [1446, 25] width 43 height 51
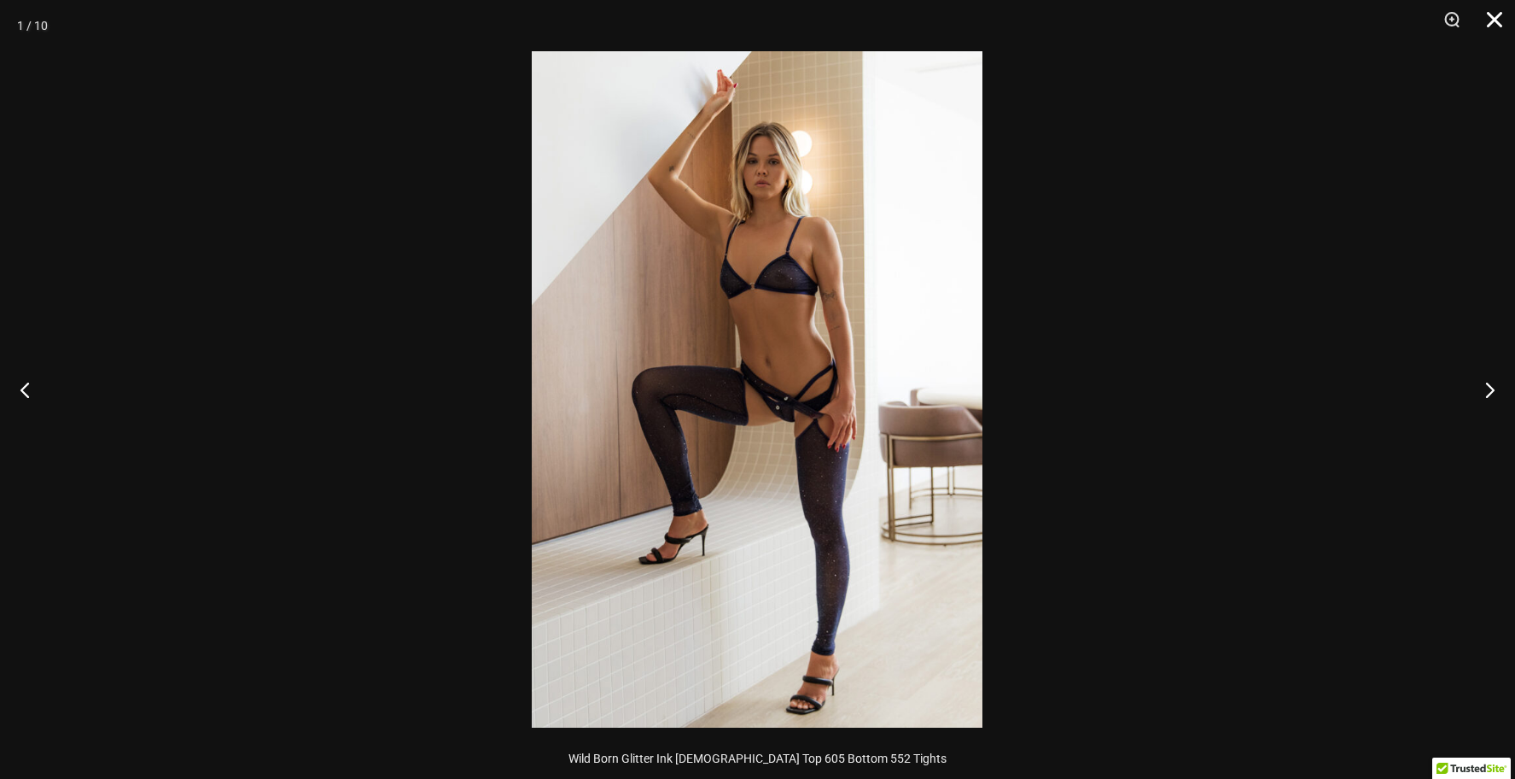
click at [1492, 20] on button "Close" at bounding box center [1489, 25] width 43 height 51
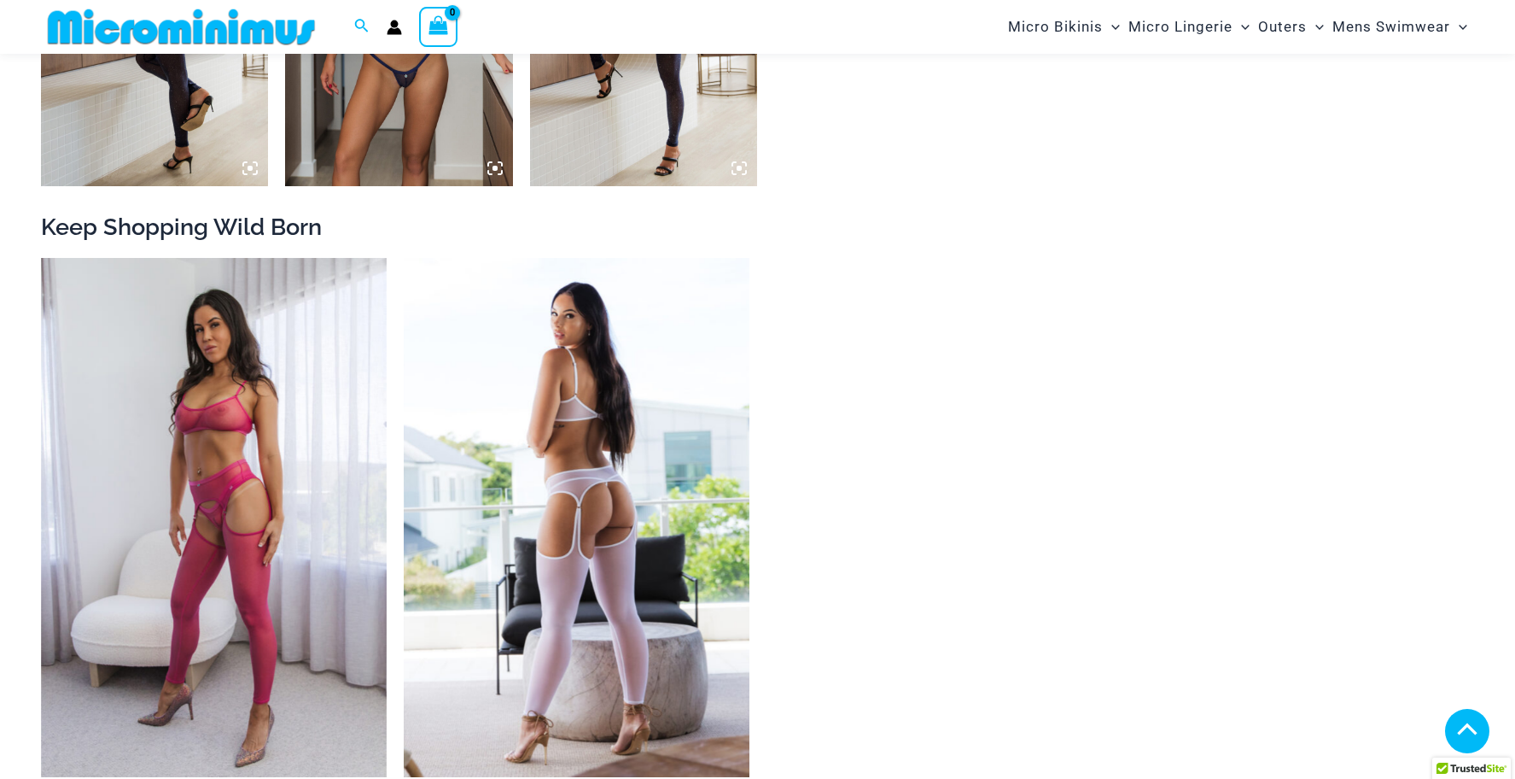
scroll to position [2127, 0]
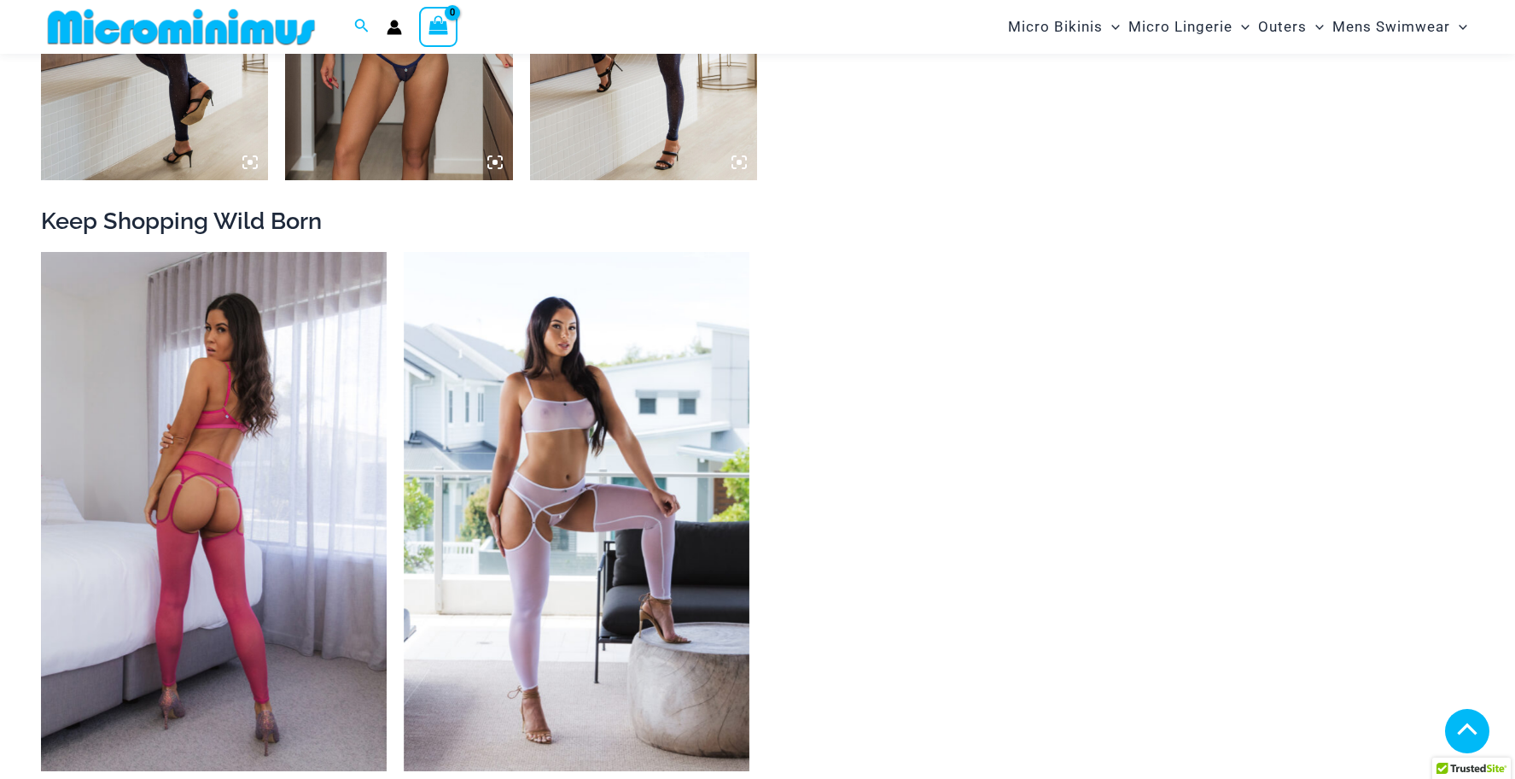
click at [191, 401] on img at bounding box center [214, 511] width 346 height 519
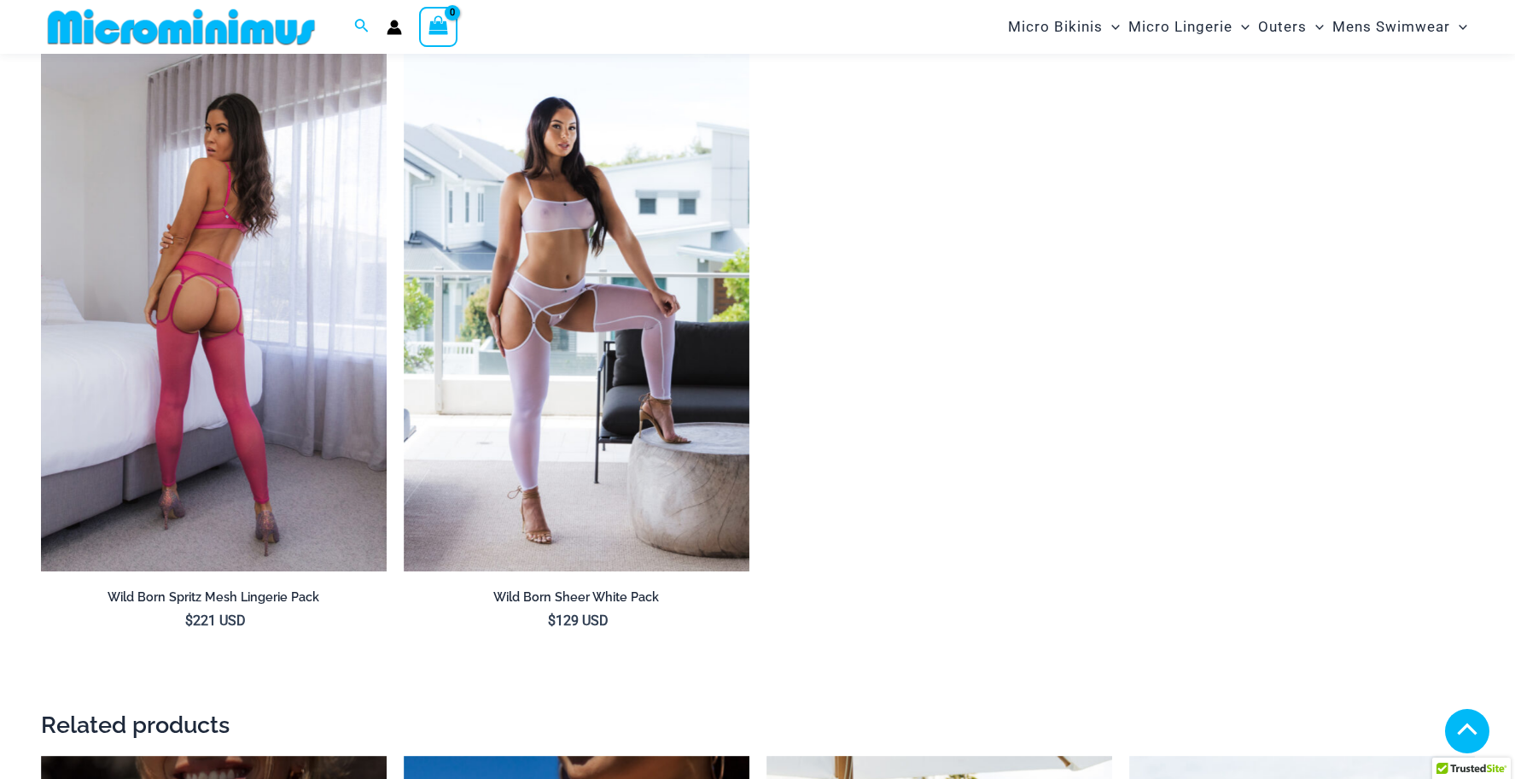
scroll to position [2447, 0]
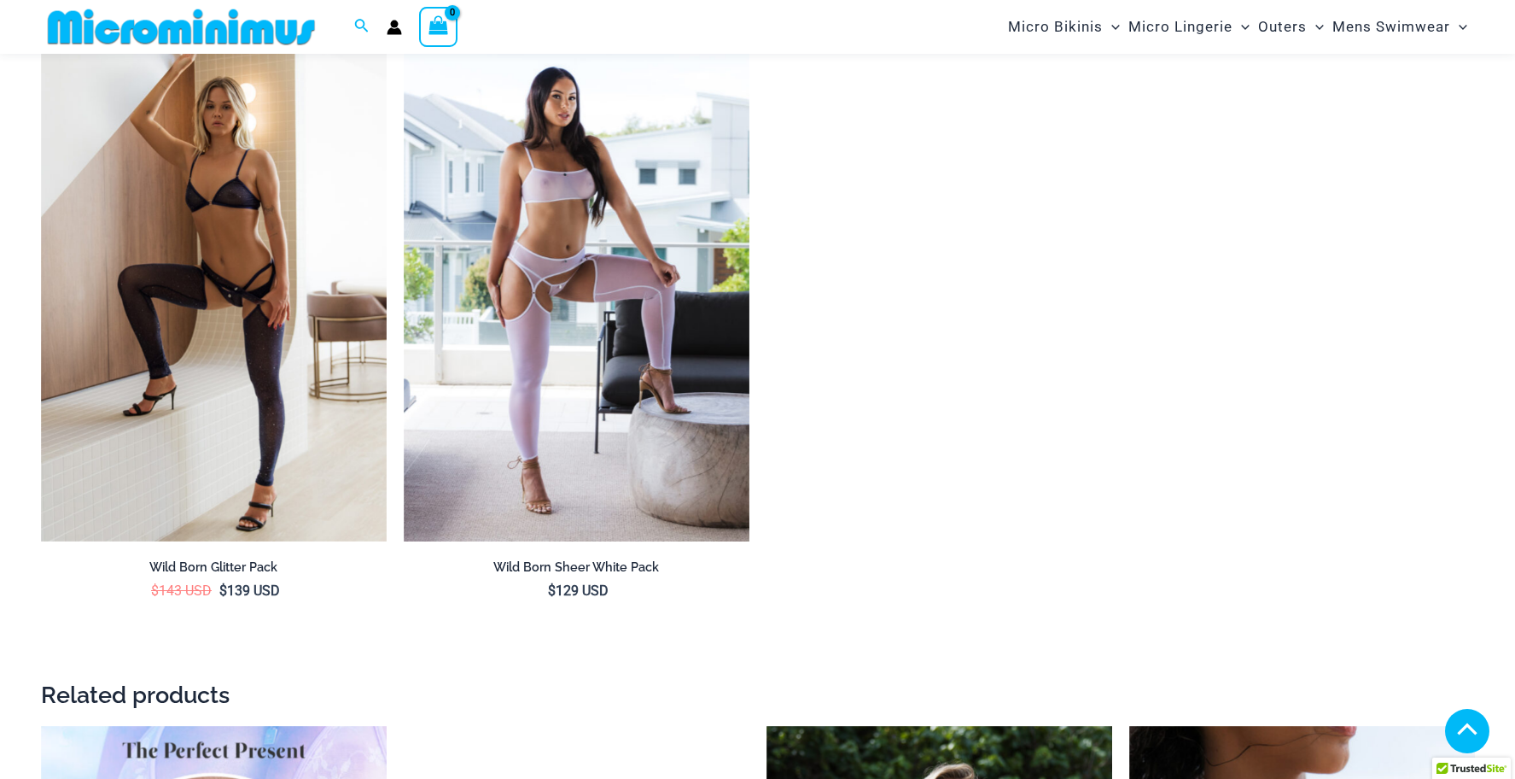
scroll to position [2000, 0]
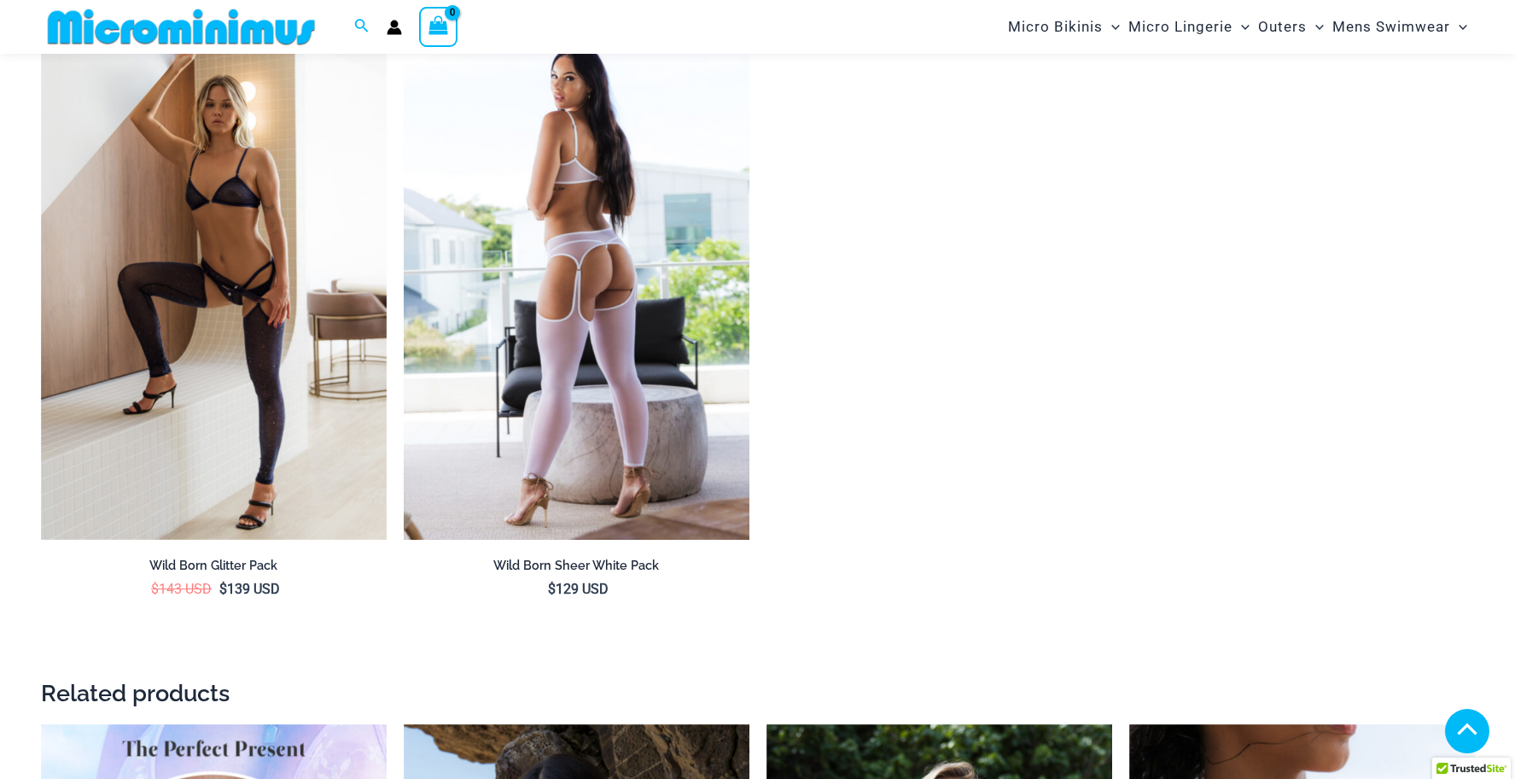
click at [548, 303] on img at bounding box center [577, 279] width 346 height 519
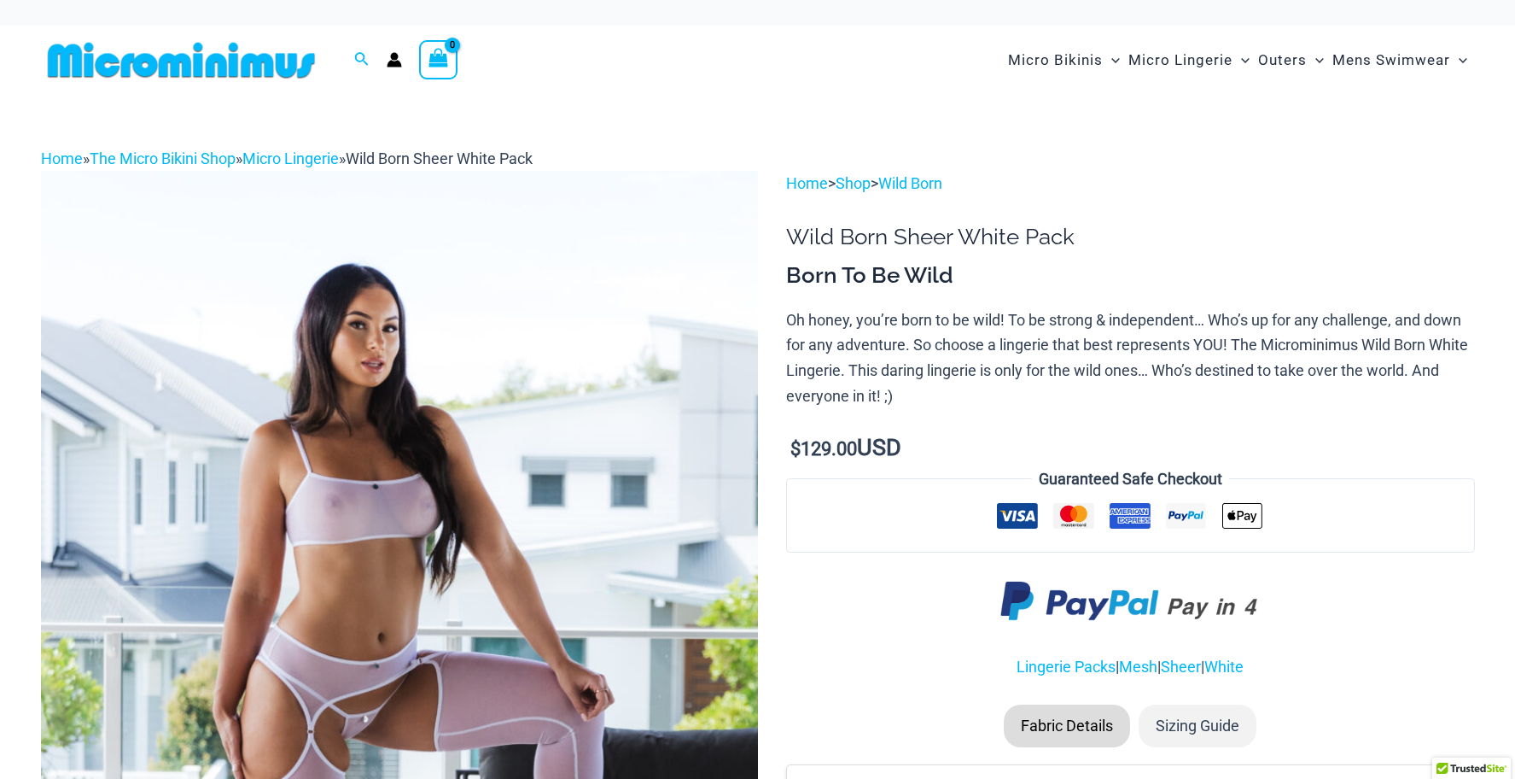
click at [54, 147] on div "Home » The Micro Bikini Shop » Micro Lingerie » Wild Born Sheer White Pack" at bounding box center [758, 159] width 1434 height 26
click at [53, 156] on link "Home" at bounding box center [62, 158] width 42 height 18
